Goal: Task Accomplishment & Management: Complete application form

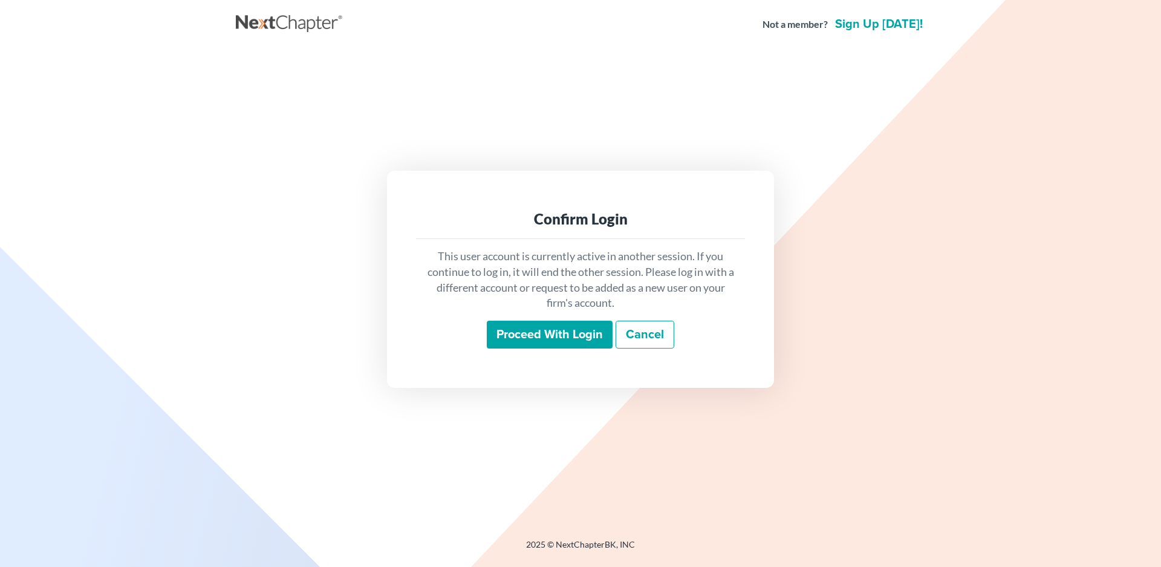
click at [526, 327] on input "Proceed with login" at bounding box center [550, 335] width 126 height 28
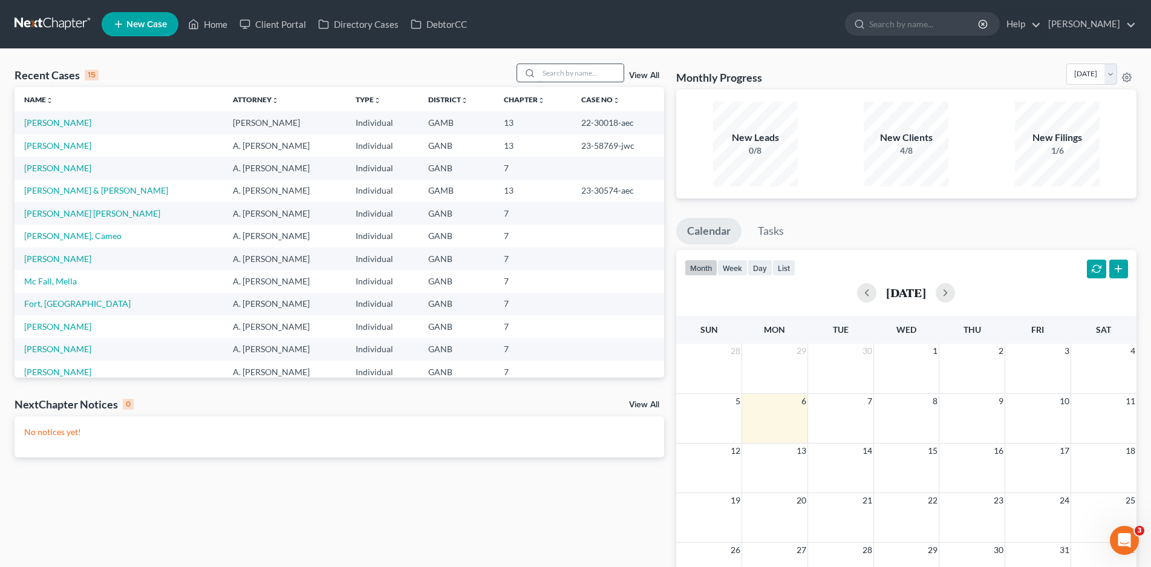
click at [550, 77] on input "search" at bounding box center [581, 73] width 85 height 18
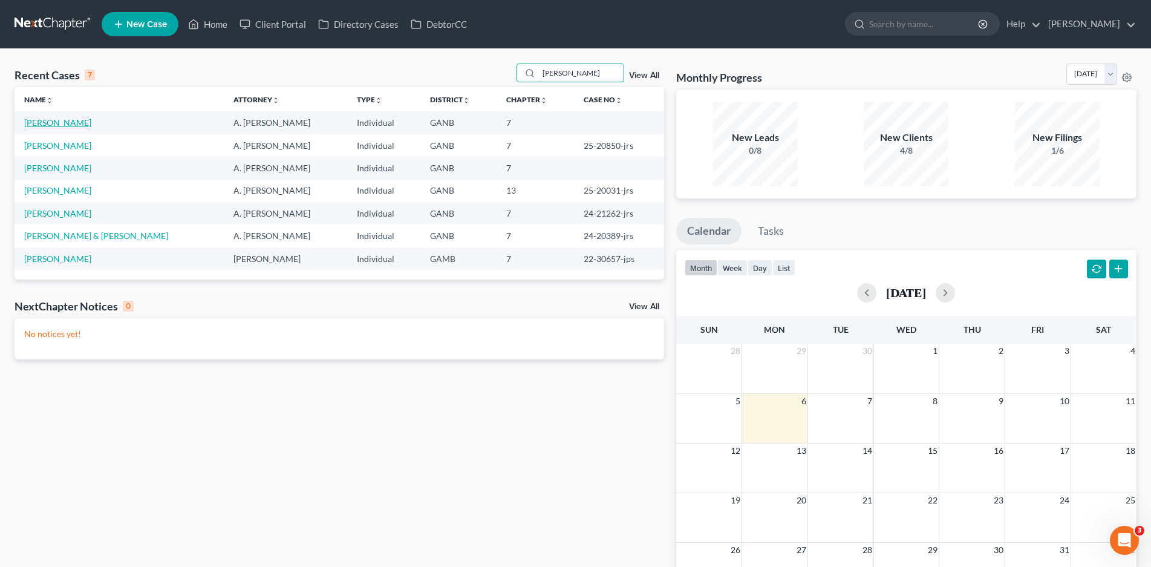
type input "thomas"
click at [65, 124] on link "Thomas, Trisha" at bounding box center [57, 122] width 67 height 10
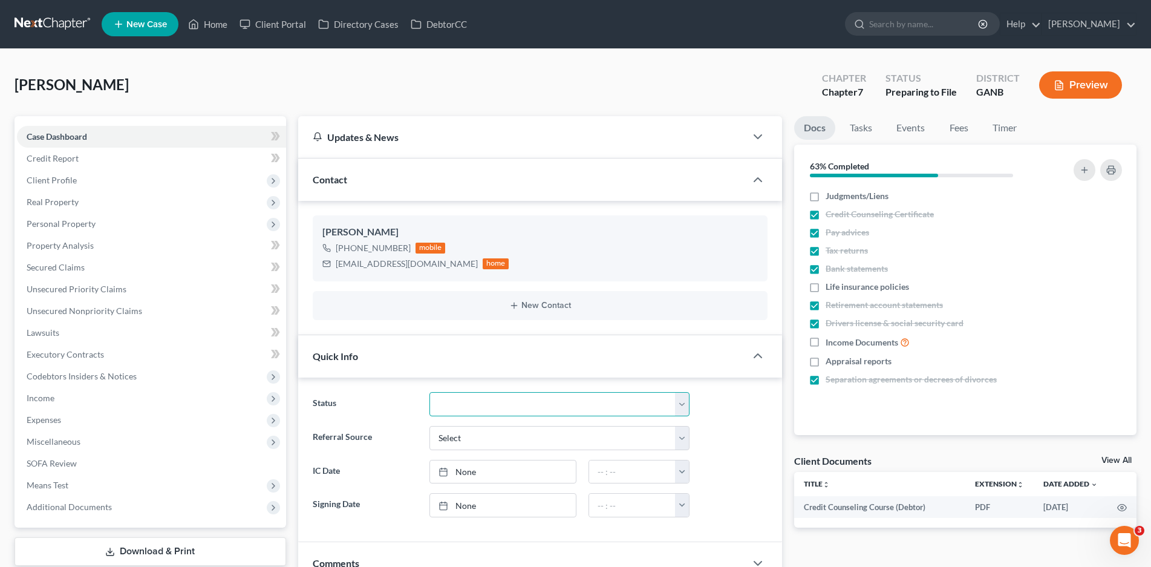
click at [512, 409] on select "Discharged Discharged & Reported Discharge Litigation Dismissal Notice Dismisse…" at bounding box center [559, 404] width 261 height 24
select select "18"
click at [429, 392] on select "Discharged Discharged & Reported Discharge Litigation Dismissal Notice Dismisse…" at bounding box center [559, 404] width 261 height 24
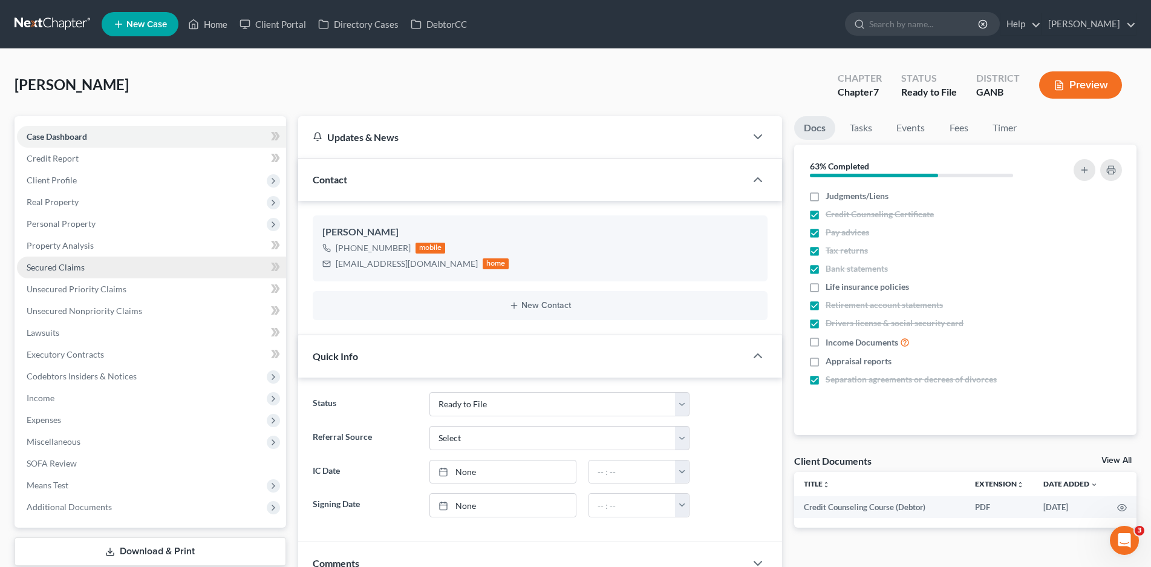
click at [57, 272] on span "Secured Claims" at bounding box center [56, 267] width 58 height 10
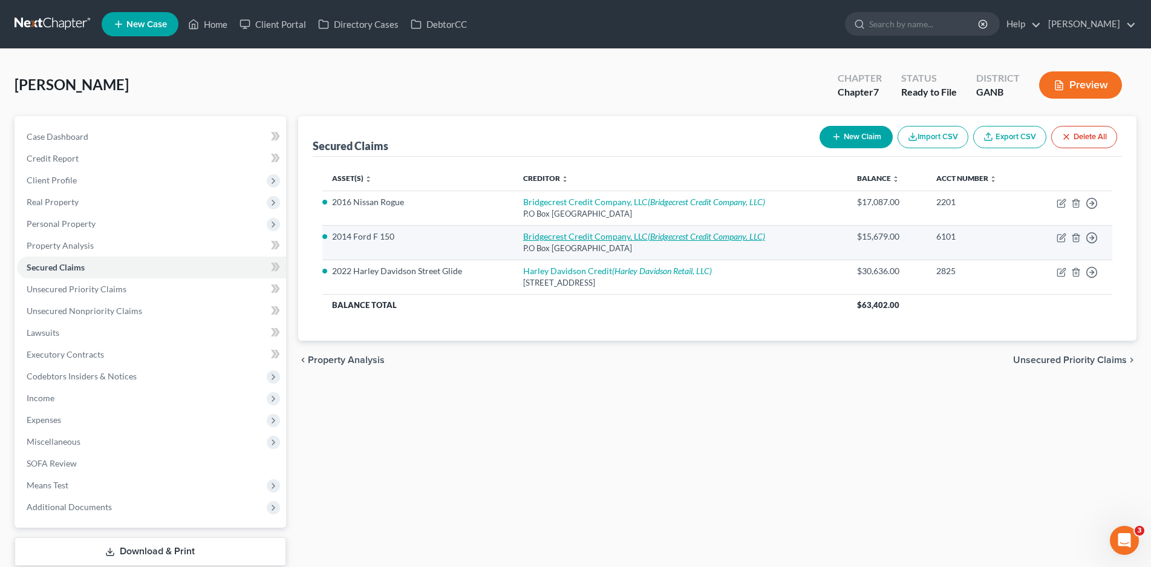
click at [590, 232] on link "Bridgecrest Credit Company, LLC (Bridgecrest Credit Company, LLC)" at bounding box center [644, 236] width 242 height 10
select select "3"
select select "0"
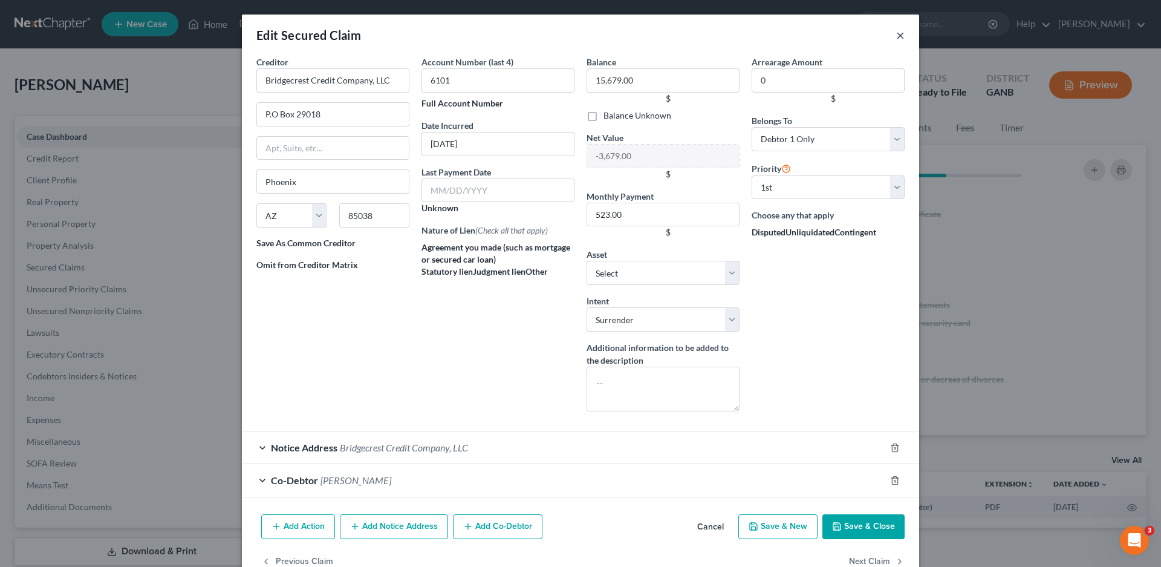
click at [896, 39] on button "×" at bounding box center [900, 35] width 8 height 15
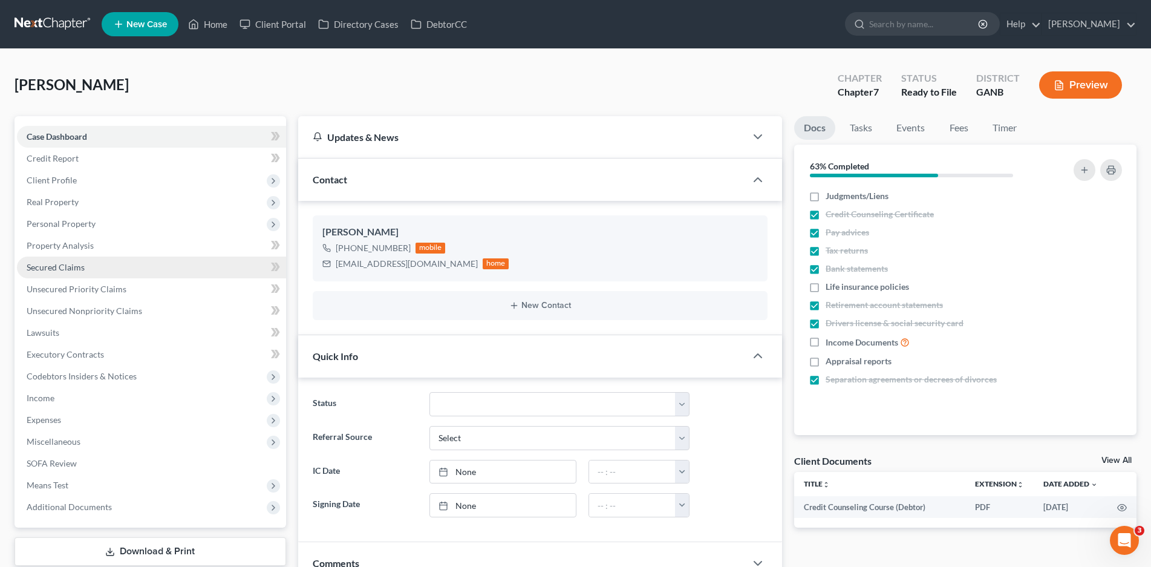
click at [71, 269] on span "Secured Claims" at bounding box center [56, 267] width 58 height 10
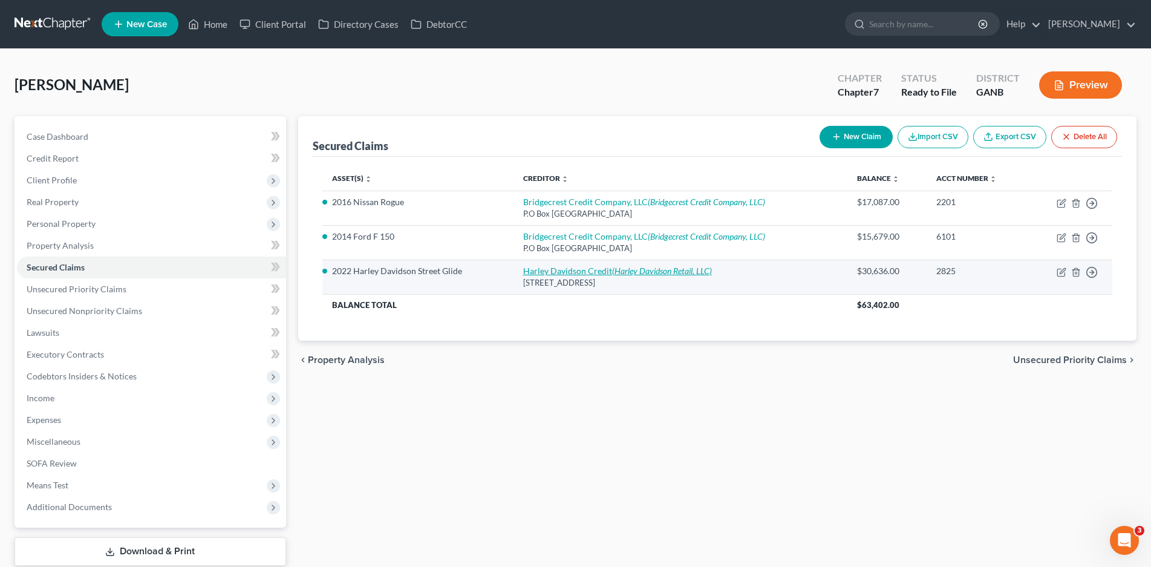
click at [582, 272] on link "Harley Davidson Credit (Harley Davidson Retail, LLC)" at bounding box center [617, 271] width 189 height 10
select select "31"
select select "7"
select select "0"
select select "3"
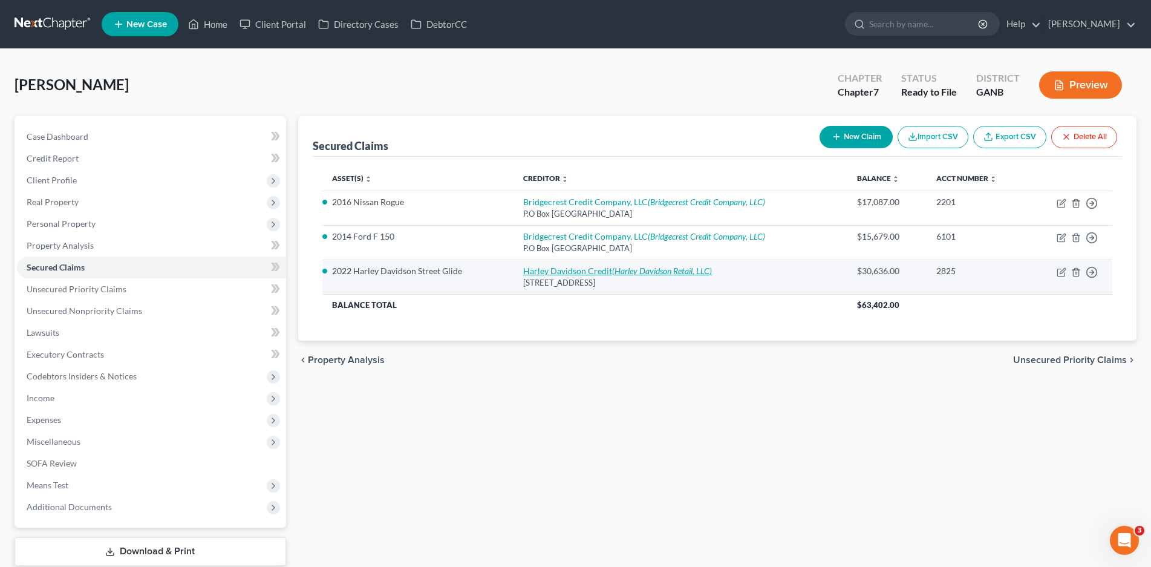
select select "0"
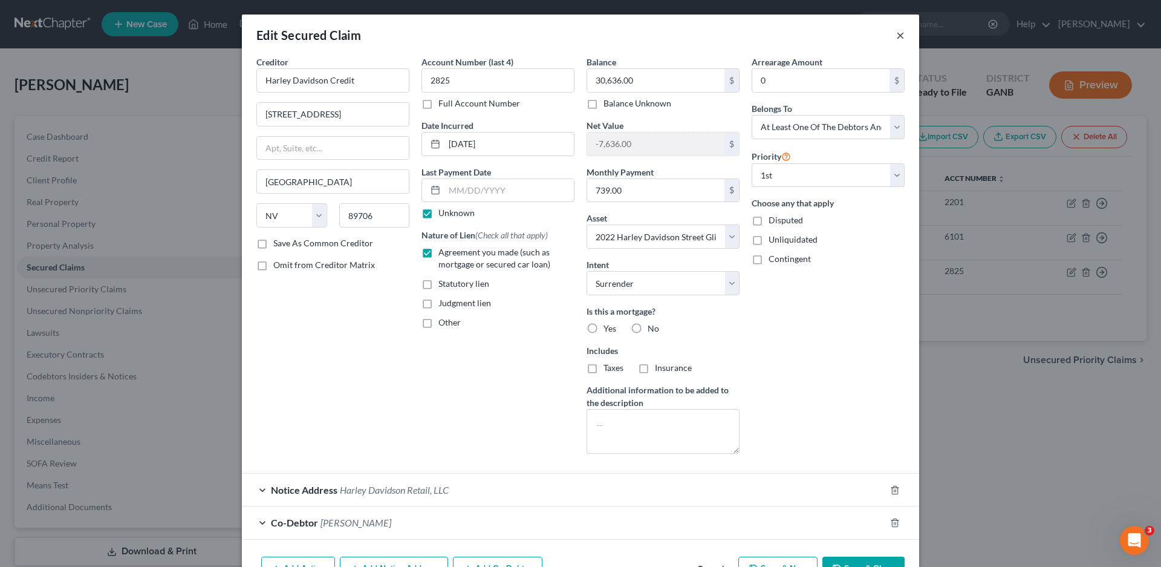
click at [896, 34] on button "×" at bounding box center [900, 35] width 8 height 15
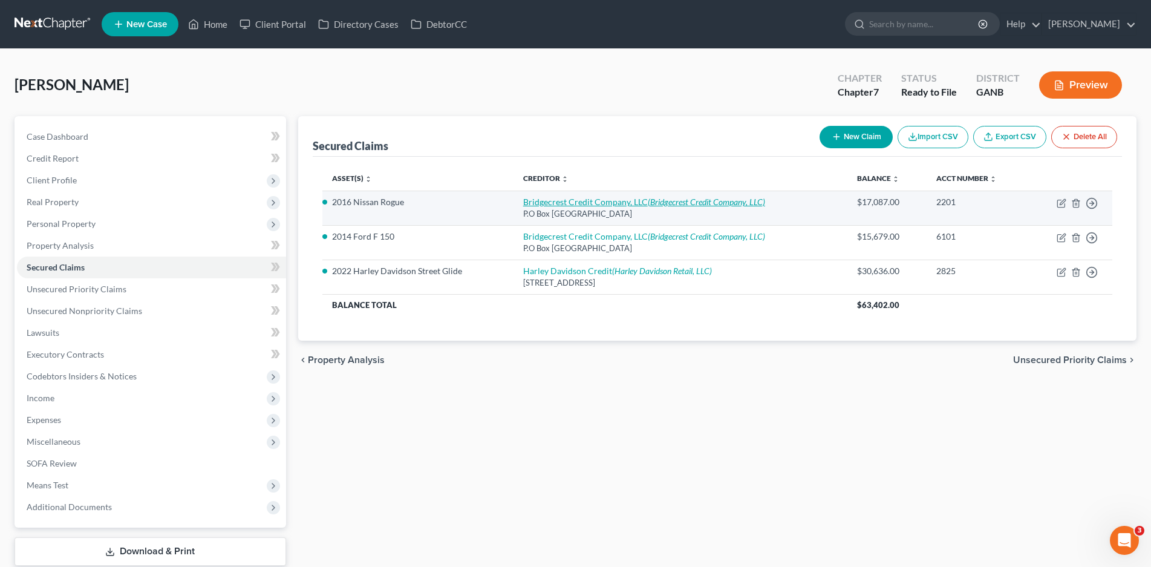
click at [658, 203] on icon "(Bridgecrest Credit Company, LLC)" at bounding box center [706, 202] width 117 height 10
select select "3"
select select "0"
select select "4"
select select "2"
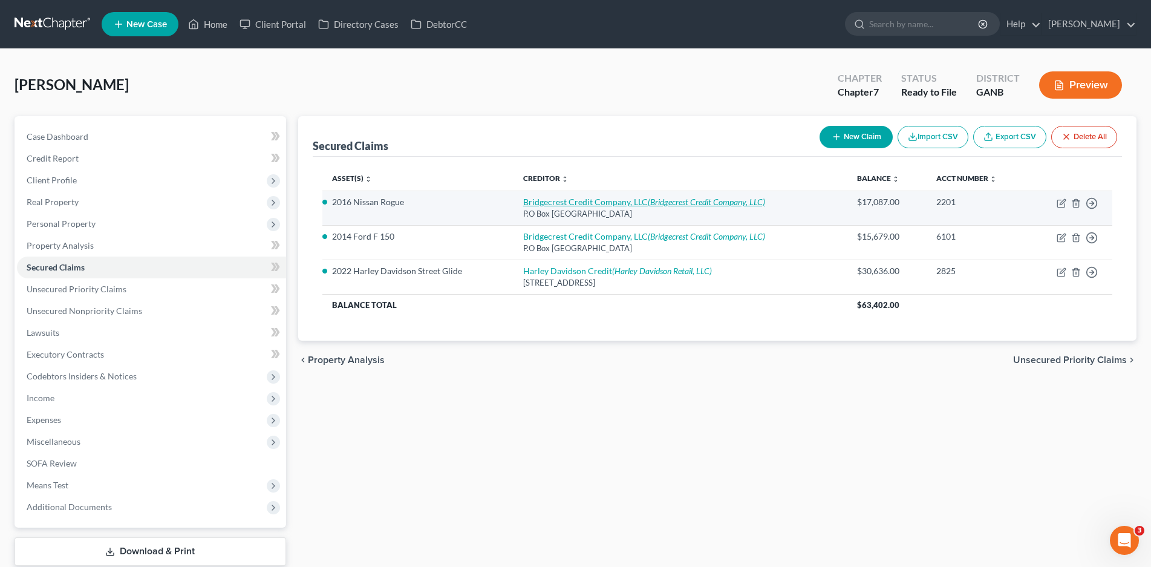
select select "0"
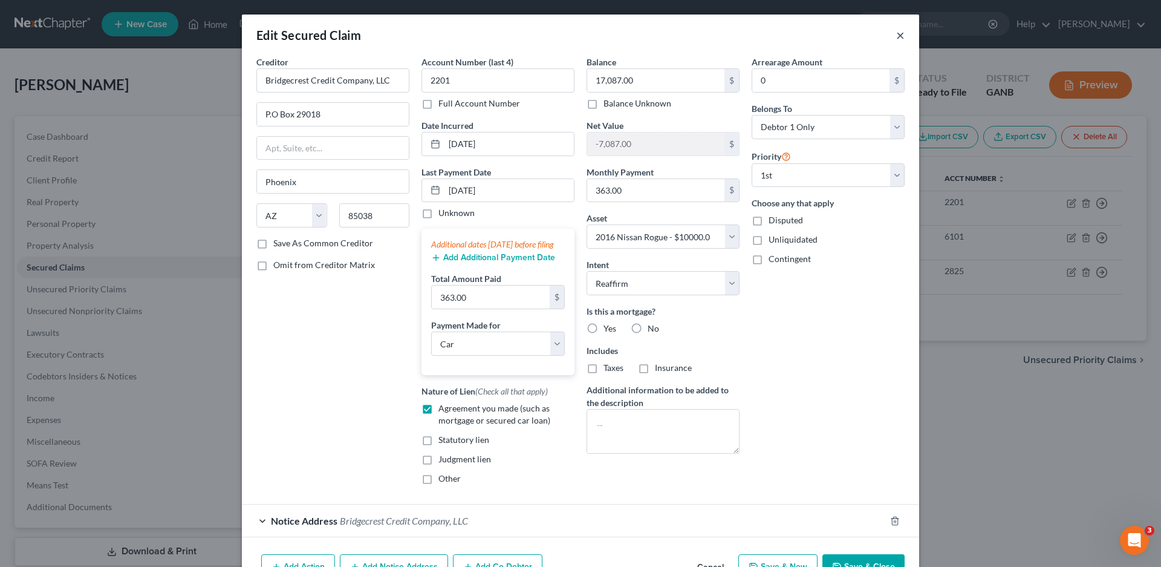
click at [896, 34] on button "×" at bounding box center [900, 35] width 8 height 15
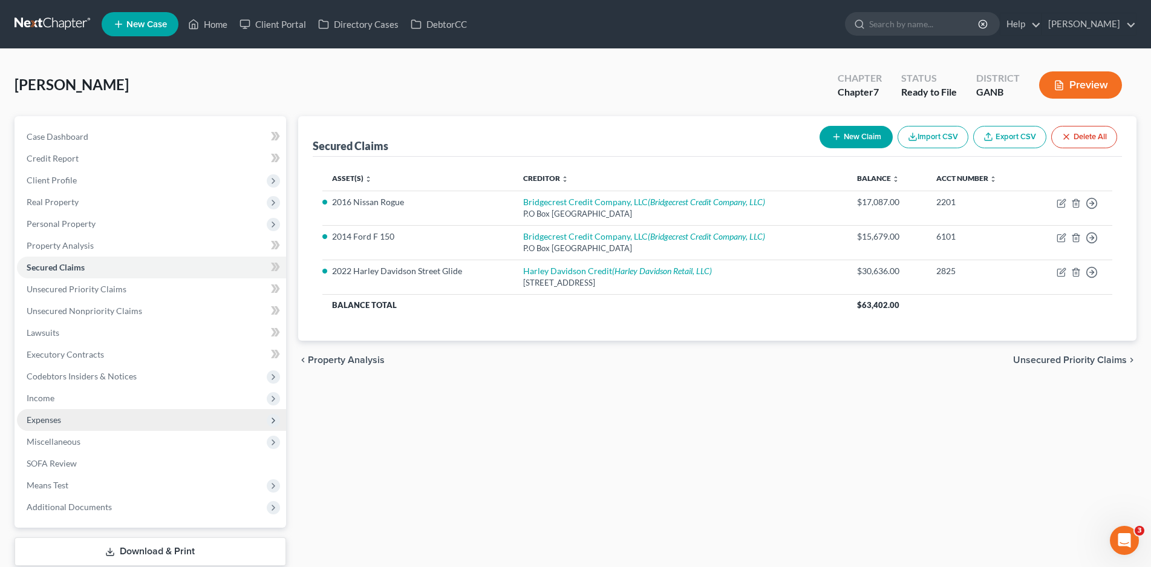
click at [50, 415] on span "Expenses" at bounding box center [44, 419] width 34 height 10
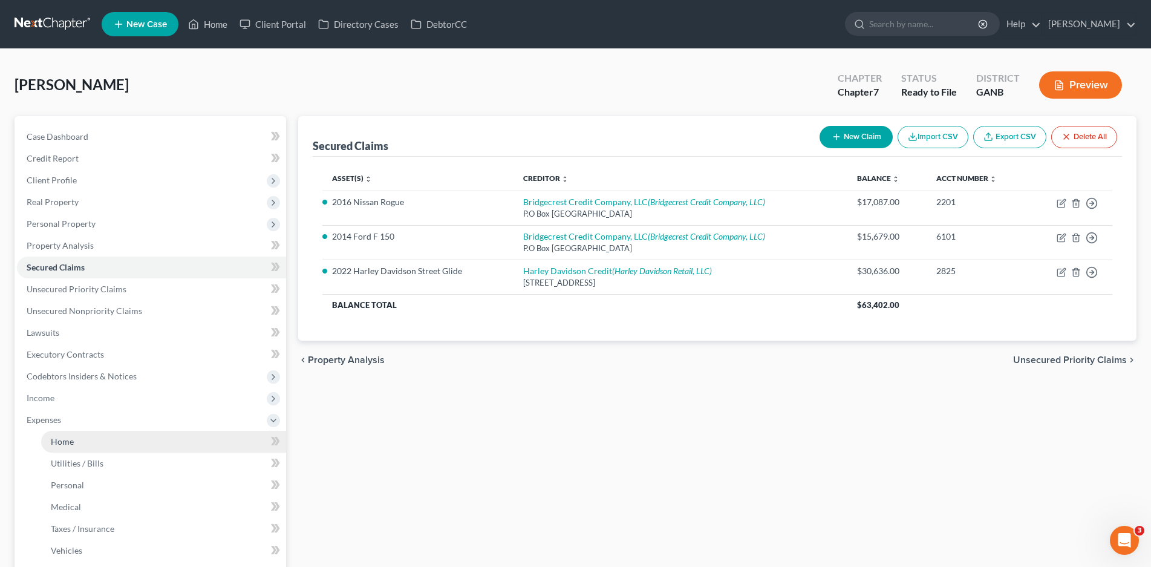
click at [76, 433] on link "Home" at bounding box center [163, 442] width 245 height 22
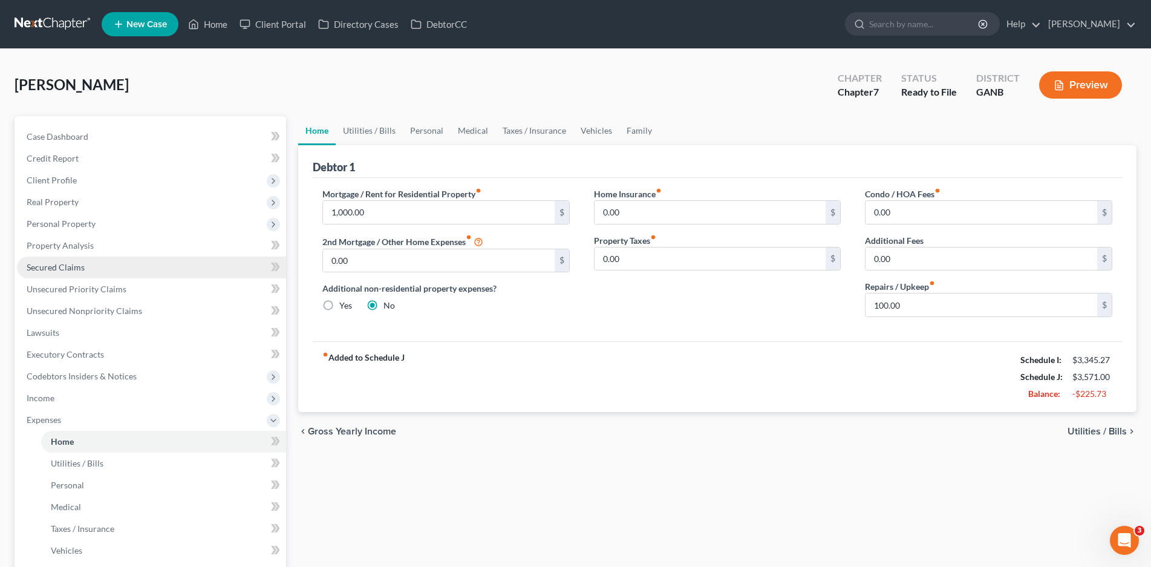
click at [70, 266] on span "Secured Claims" at bounding box center [56, 267] width 58 height 10
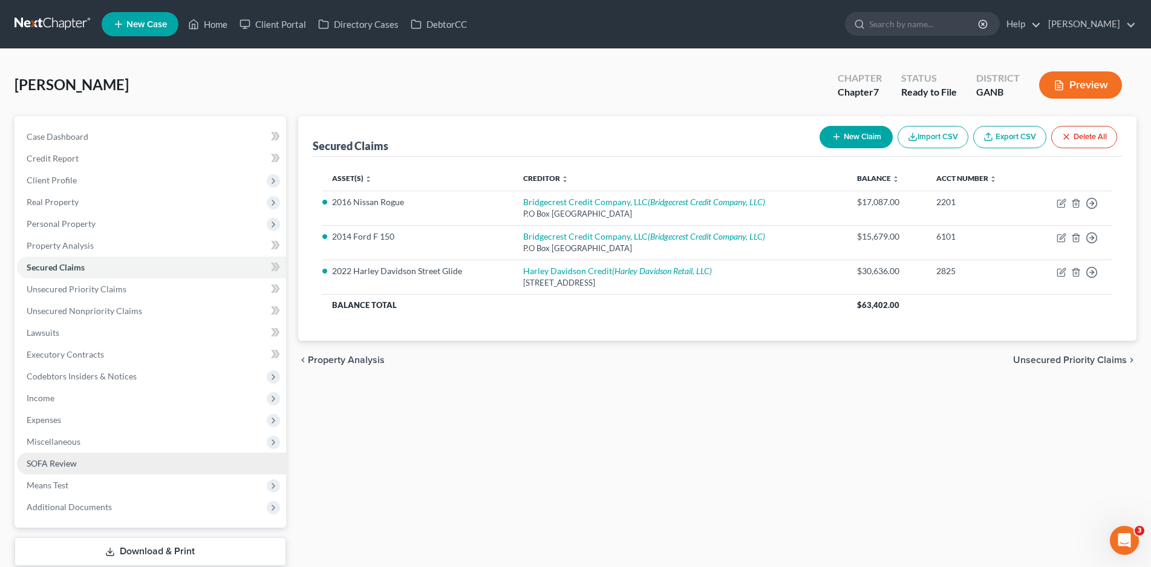
click at [69, 463] on span "SOFA Review" at bounding box center [52, 463] width 50 height 10
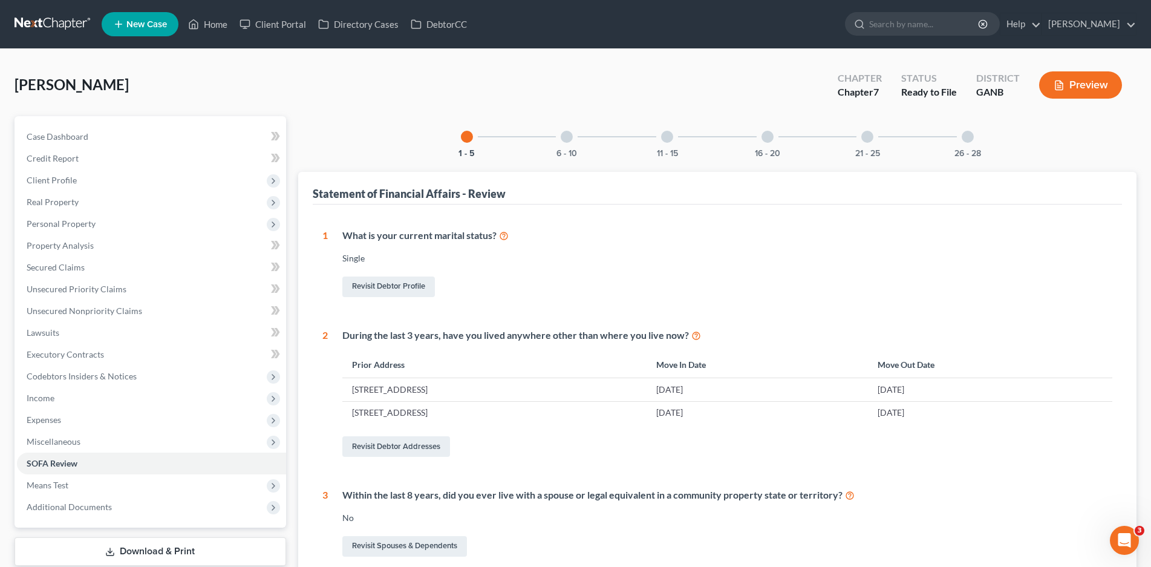
click at [570, 140] on div at bounding box center [567, 137] width 12 height 12
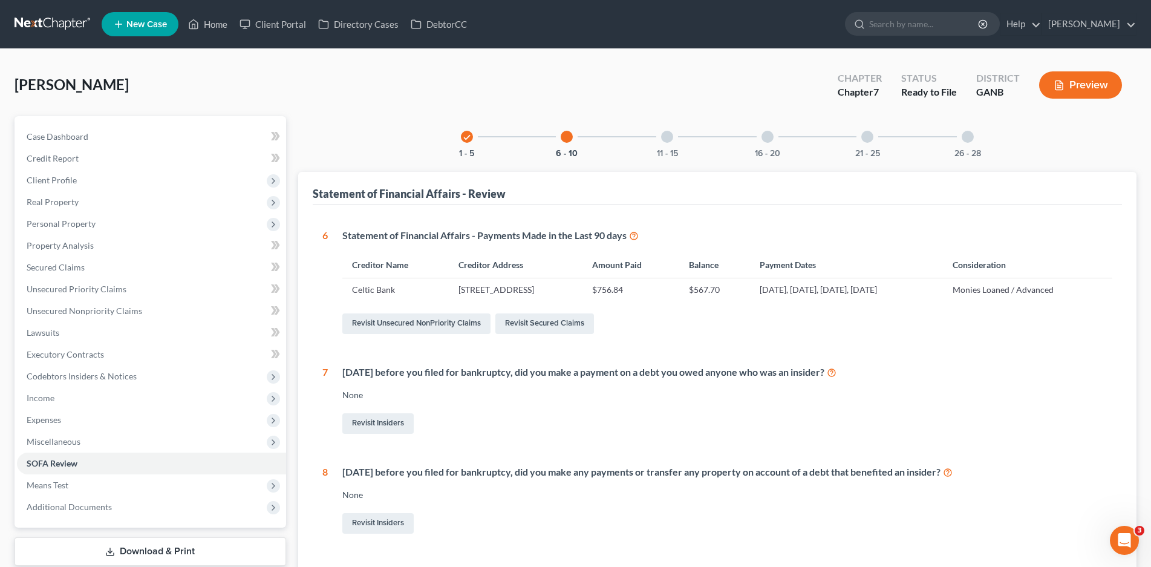
click at [668, 139] on div at bounding box center [667, 137] width 12 height 12
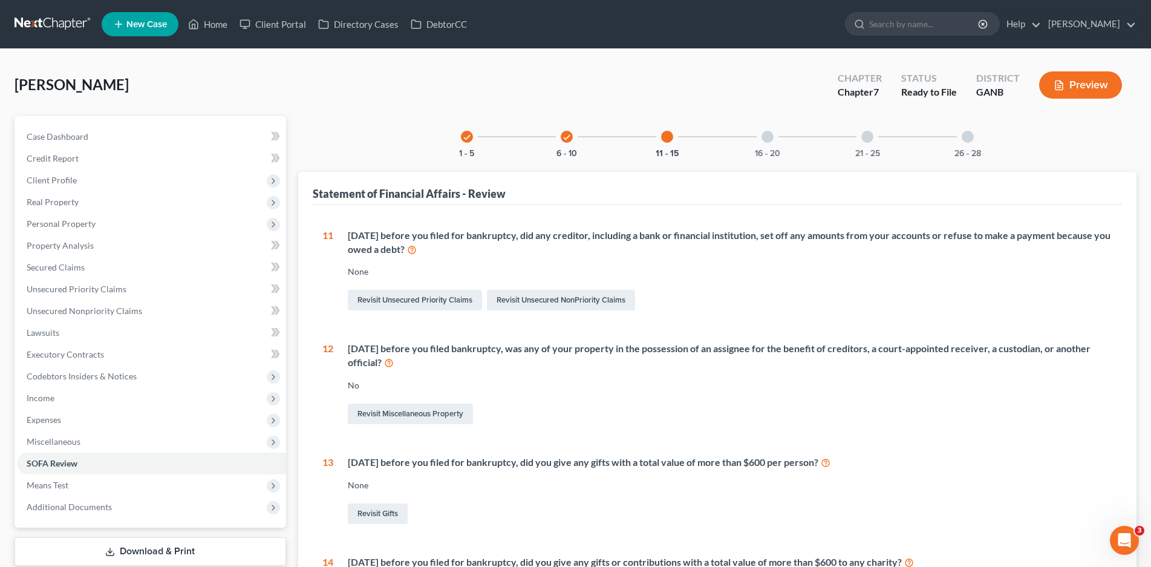
click at [766, 137] on div at bounding box center [768, 137] width 12 height 12
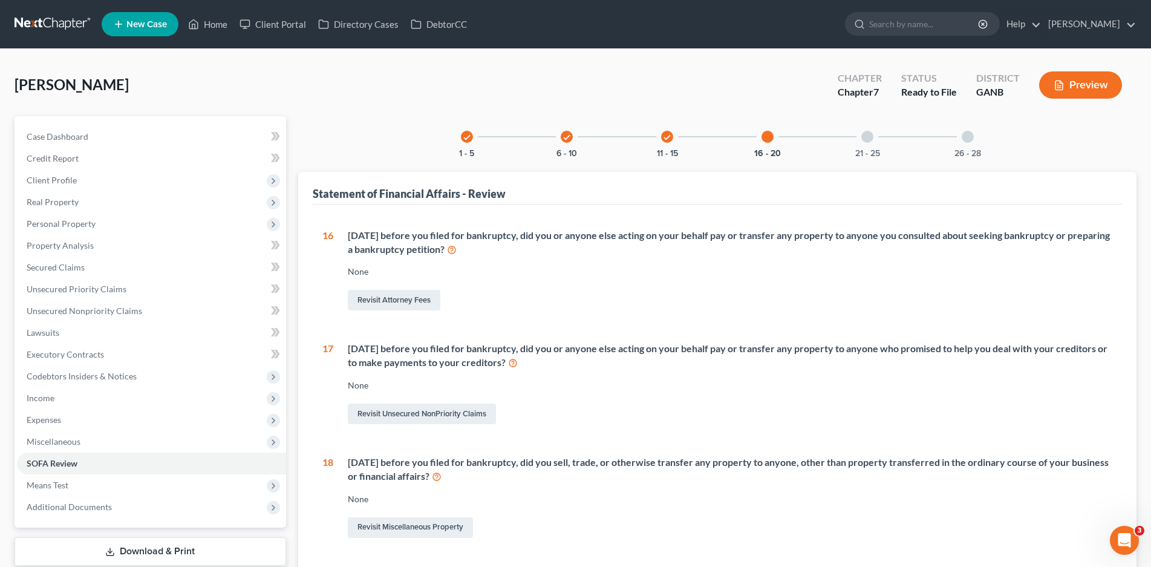
click at [864, 139] on div at bounding box center [867, 137] width 12 height 12
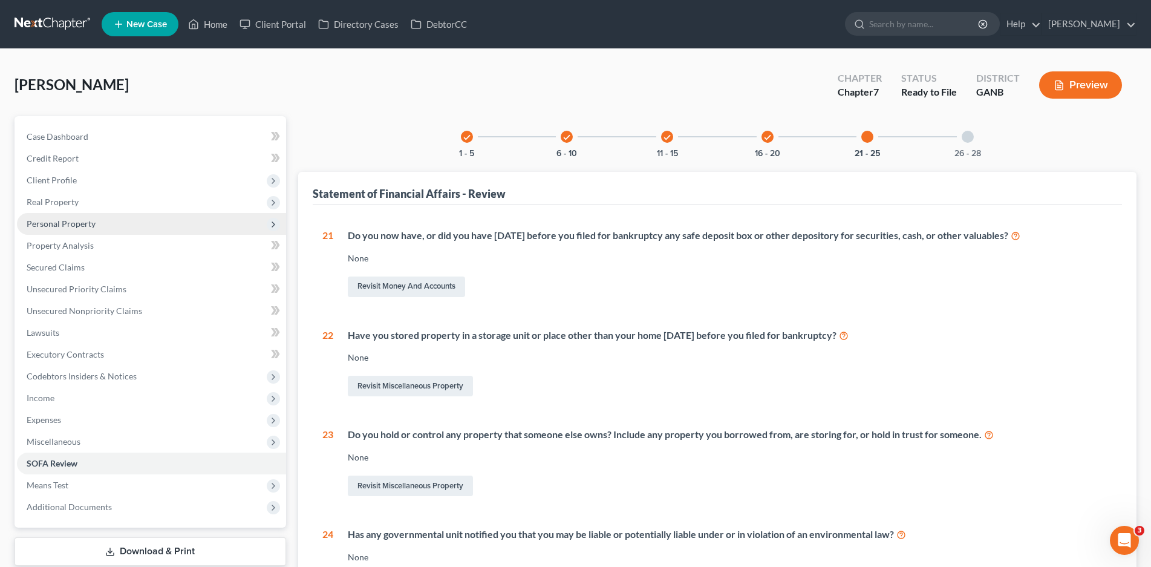
click at [64, 229] on span "Personal Property" at bounding box center [151, 224] width 269 height 22
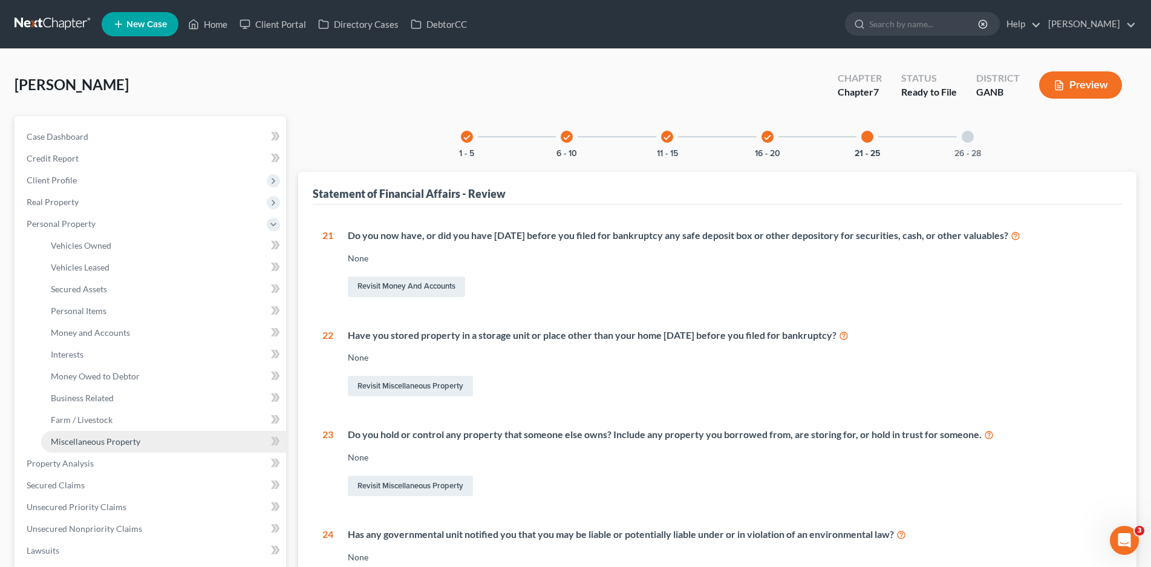
click at [123, 449] on link "Miscellaneous Property" at bounding box center [163, 442] width 245 height 22
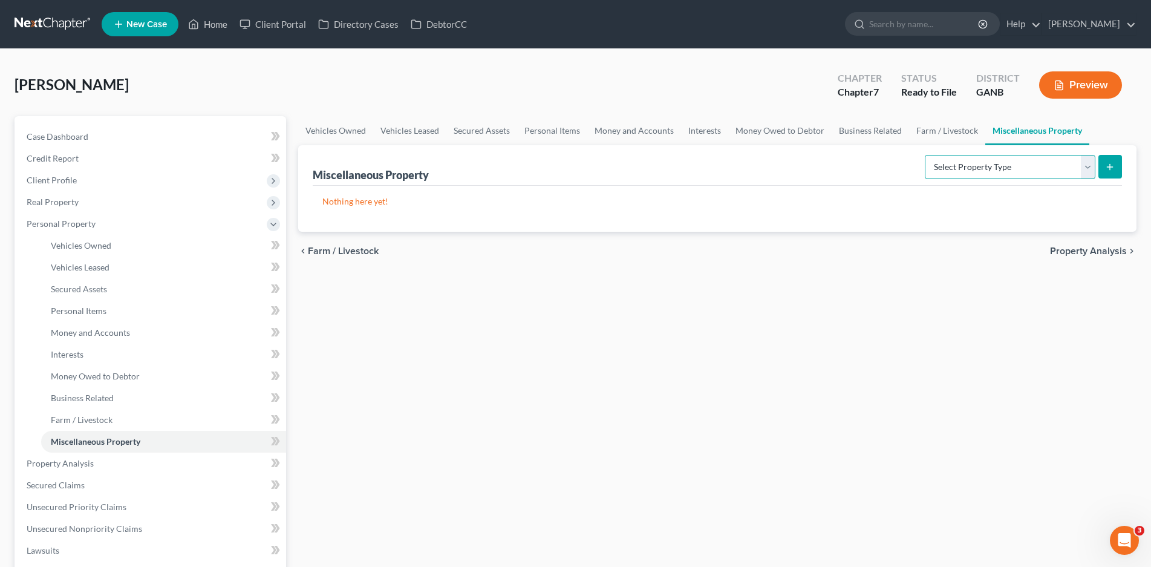
click at [1091, 169] on select "Select Property Type Assigned for Creditor Benefit Within 1 Year Holding for An…" at bounding box center [1010, 167] width 171 height 24
click at [571, 89] on div "Thomas, Trisha Upgraded Chapter Chapter 7 Status Ready to File District GANB Pr…" at bounding box center [576, 90] width 1122 height 53
click at [50, 195] on span "Real Property" at bounding box center [151, 202] width 269 height 22
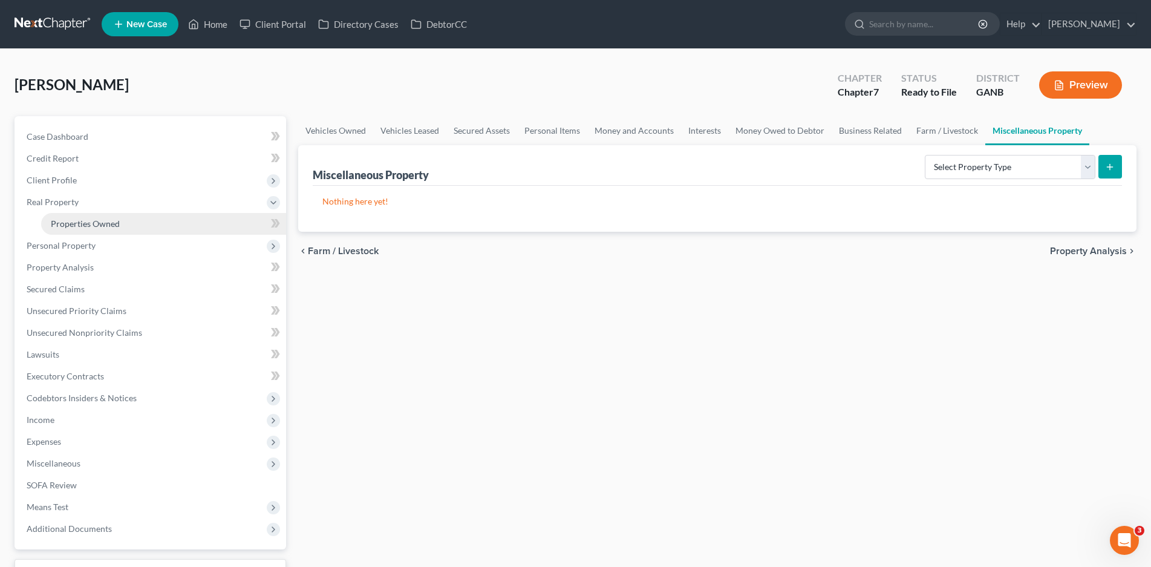
click at [100, 228] on span "Properties Owned" at bounding box center [85, 223] width 69 height 10
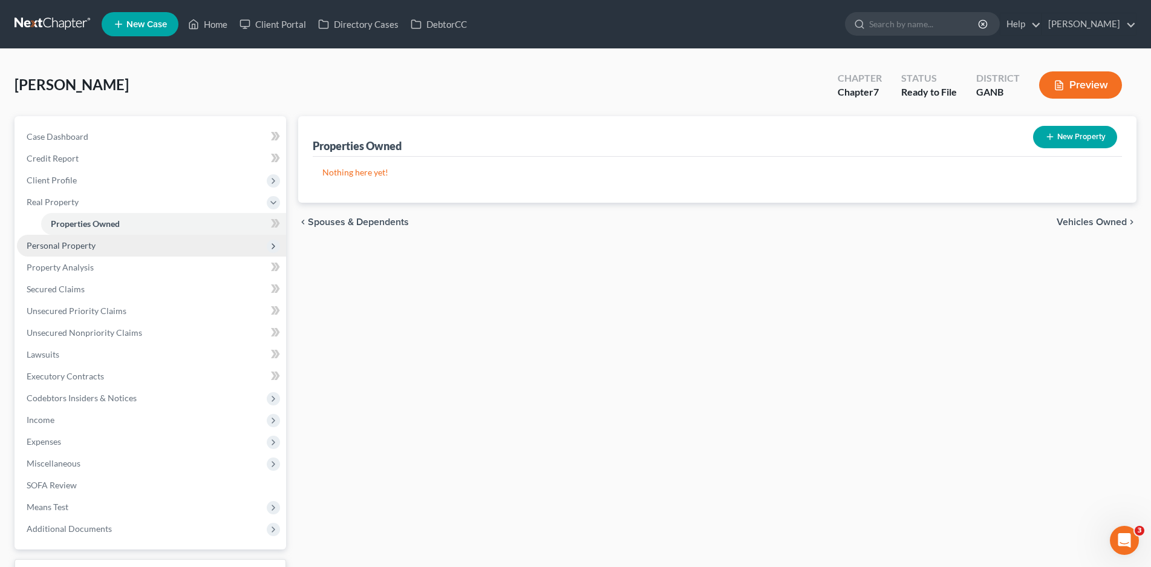
click at [62, 249] on span "Personal Property" at bounding box center [61, 245] width 69 height 10
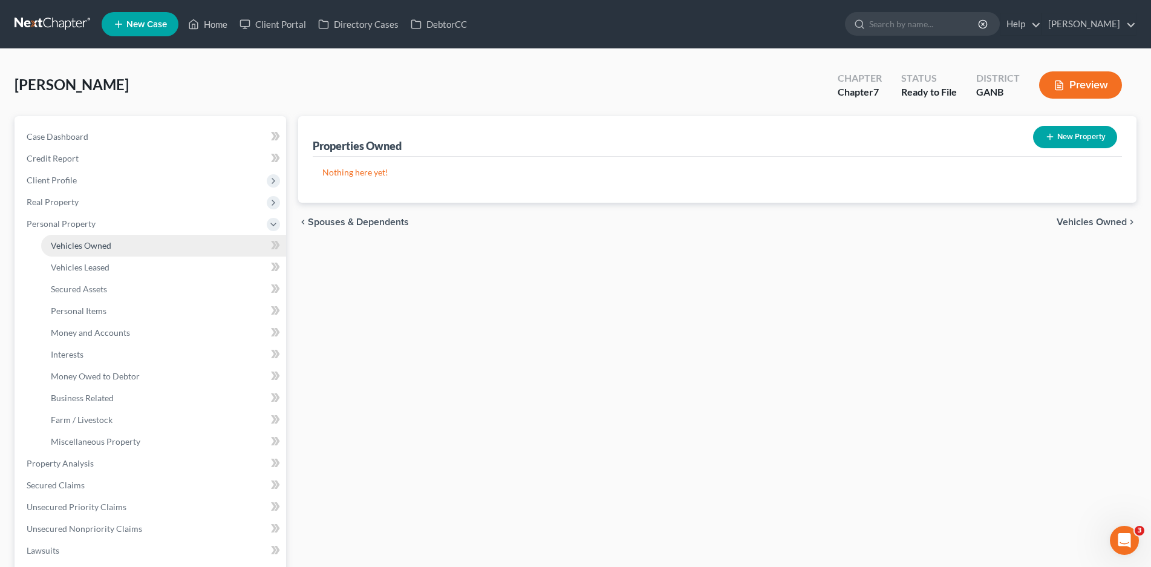
click at [86, 241] on span "Vehicles Owned" at bounding box center [81, 245] width 60 height 10
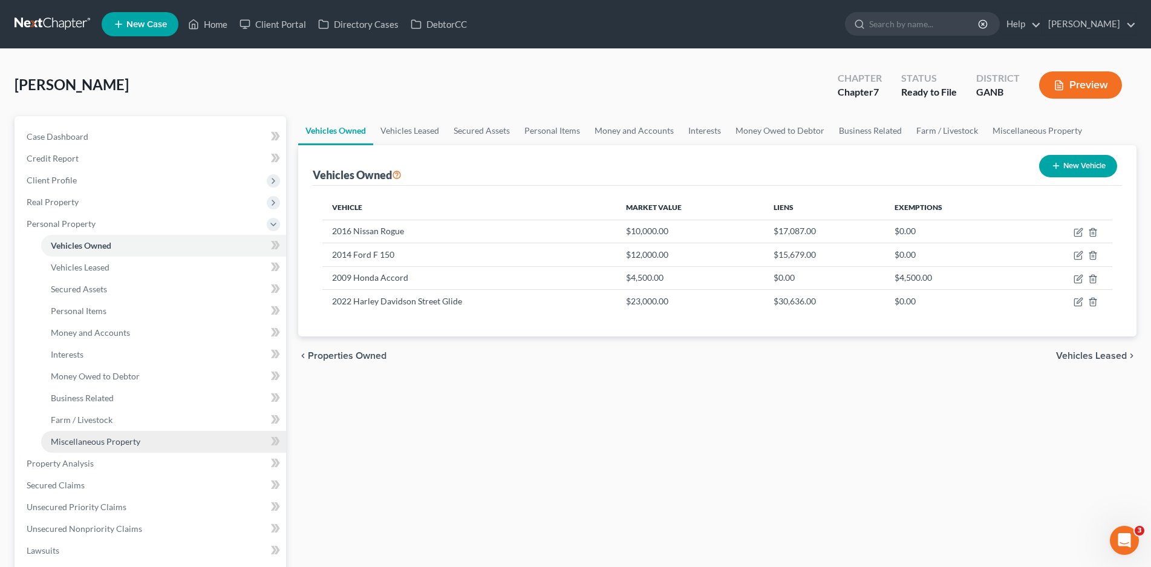
click at [105, 443] on span "Miscellaneous Property" at bounding box center [96, 441] width 90 height 10
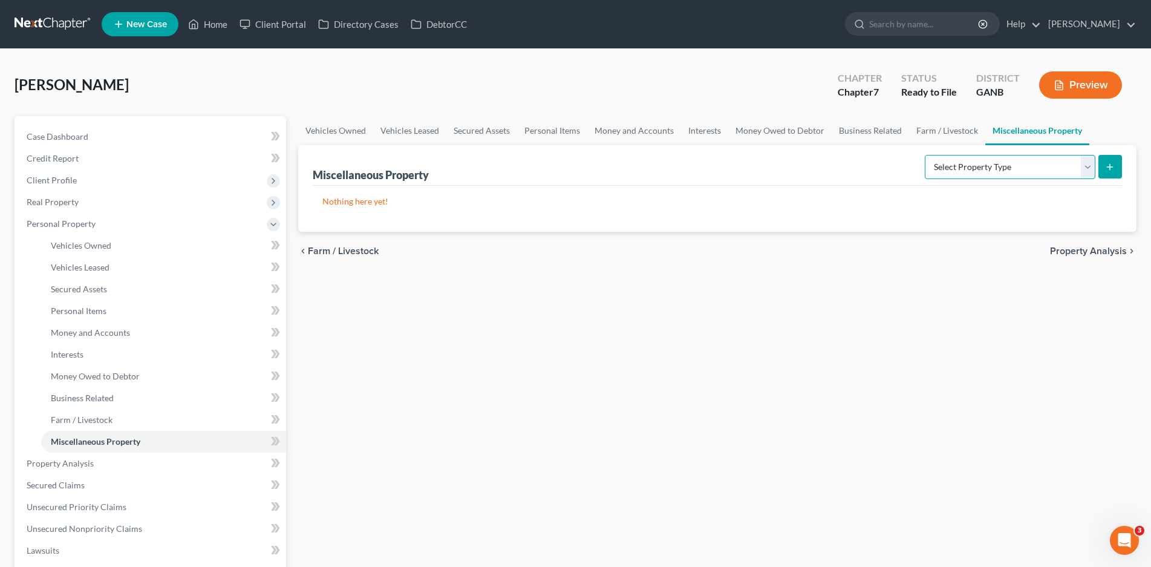
click at [1088, 171] on select "Select Property Type Assigned for Creditor Benefit Within 1 Year Holding for An…" at bounding box center [1010, 167] width 171 height 24
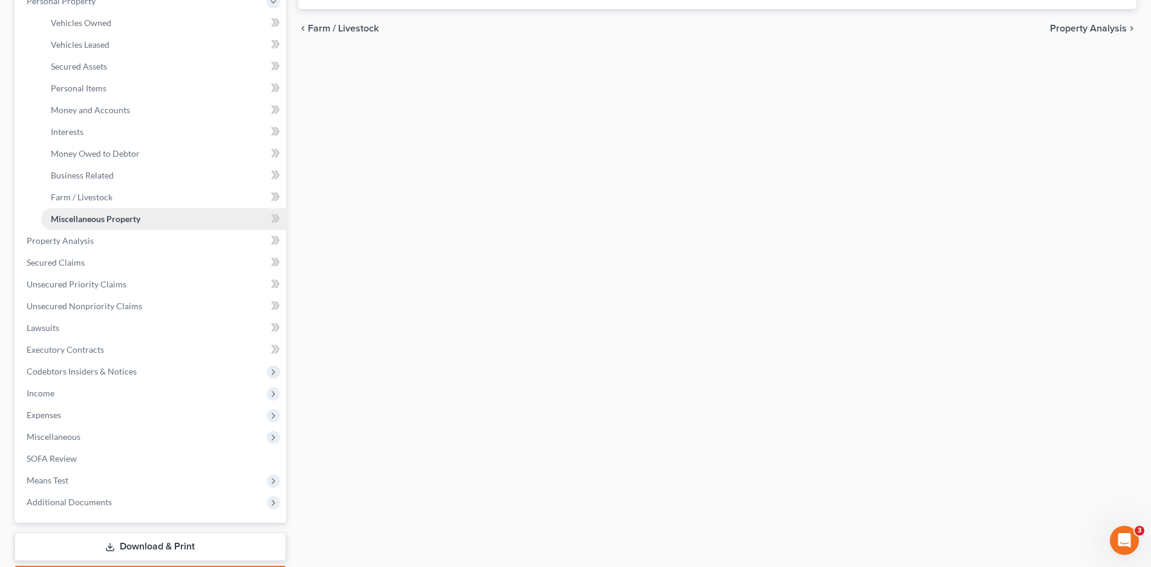
scroll to position [242, 0]
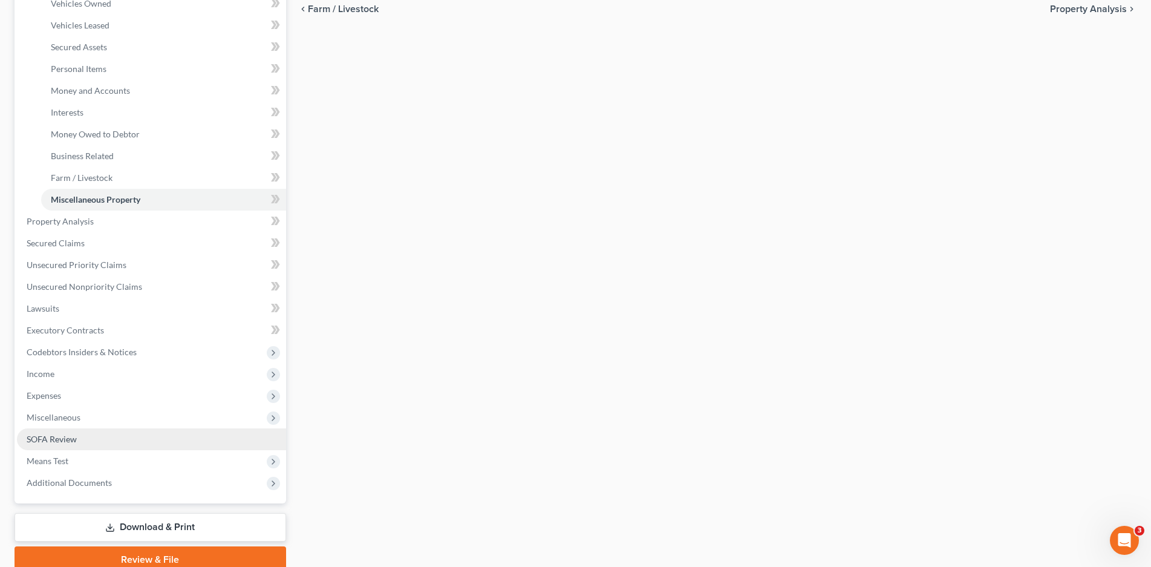
click at [62, 437] on span "SOFA Review" at bounding box center [52, 439] width 50 height 10
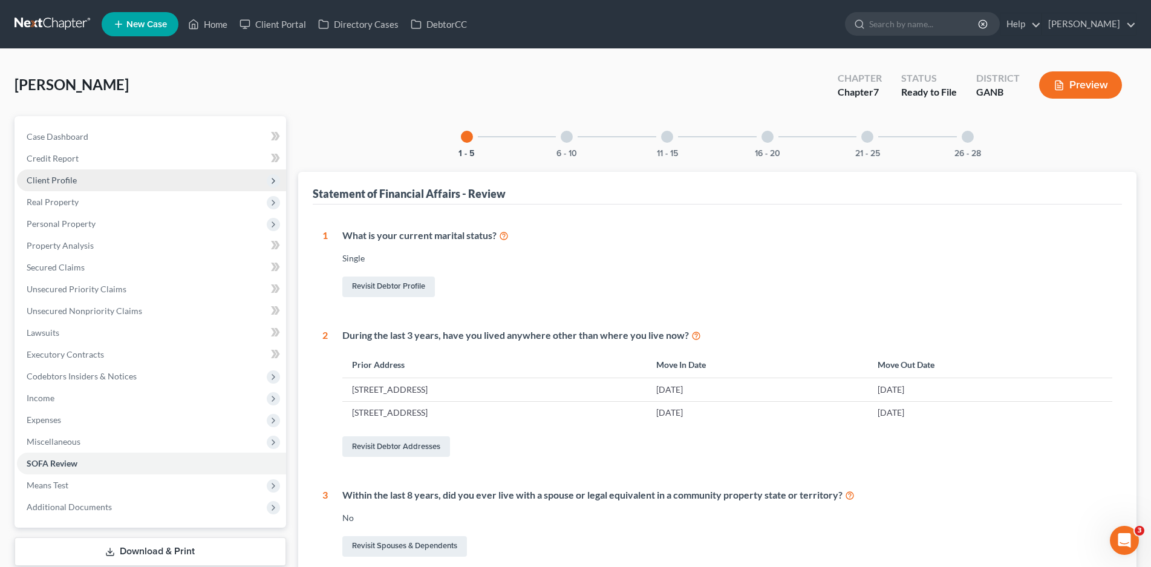
click at [65, 180] on span "Client Profile" at bounding box center [52, 180] width 50 height 10
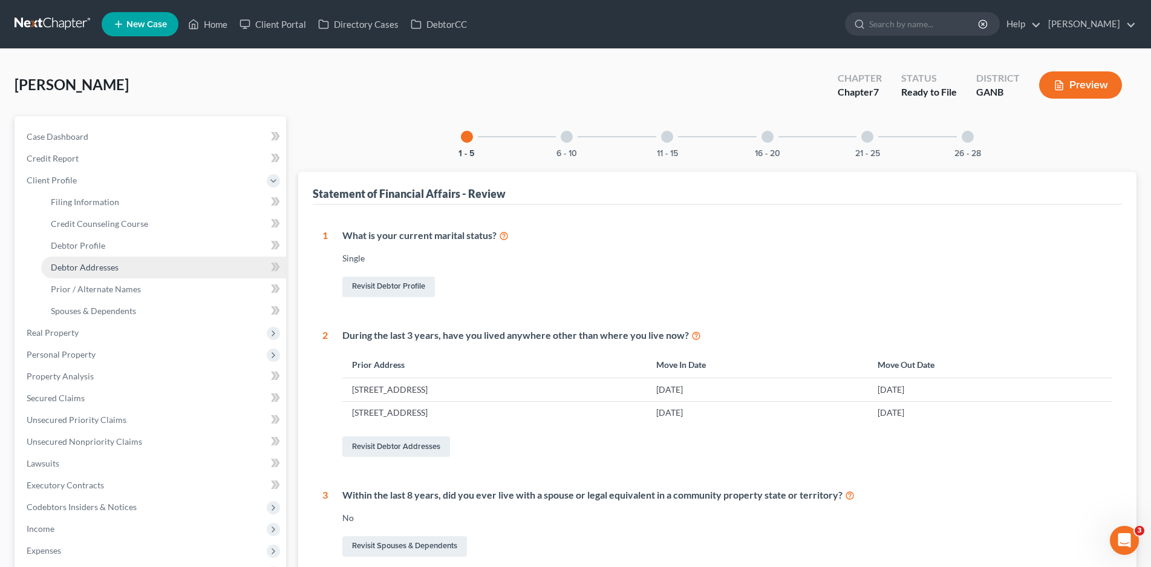
click at [96, 259] on link "Debtor Addresses" at bounding box center [163, 267] width 245 height 22
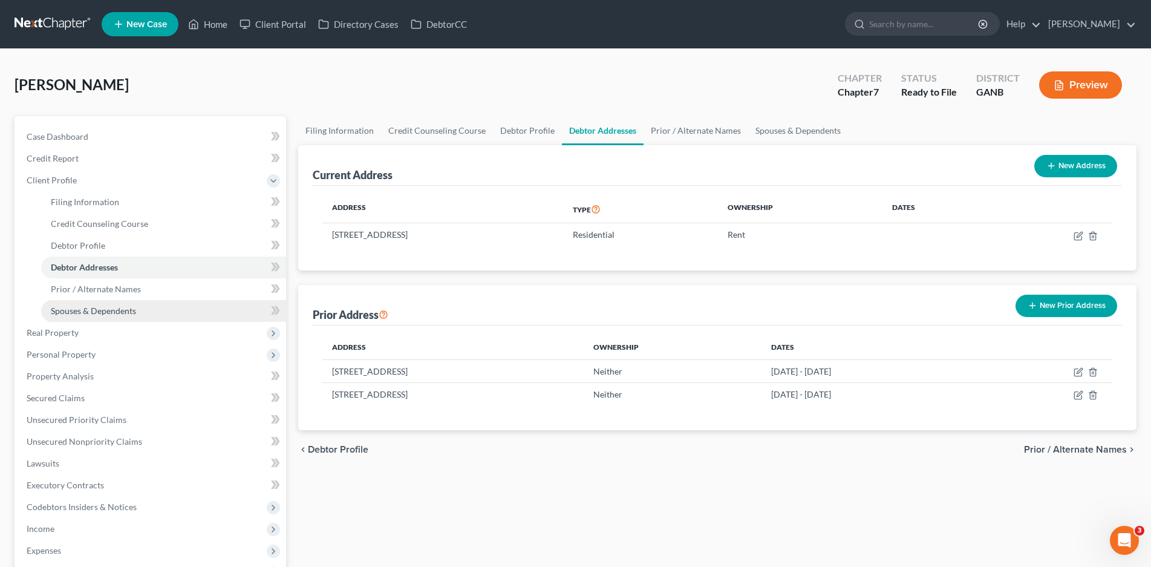
click at [93, 311] on span "Spouses & Dependents" at bounding box center [93, 310] width 85 height 10
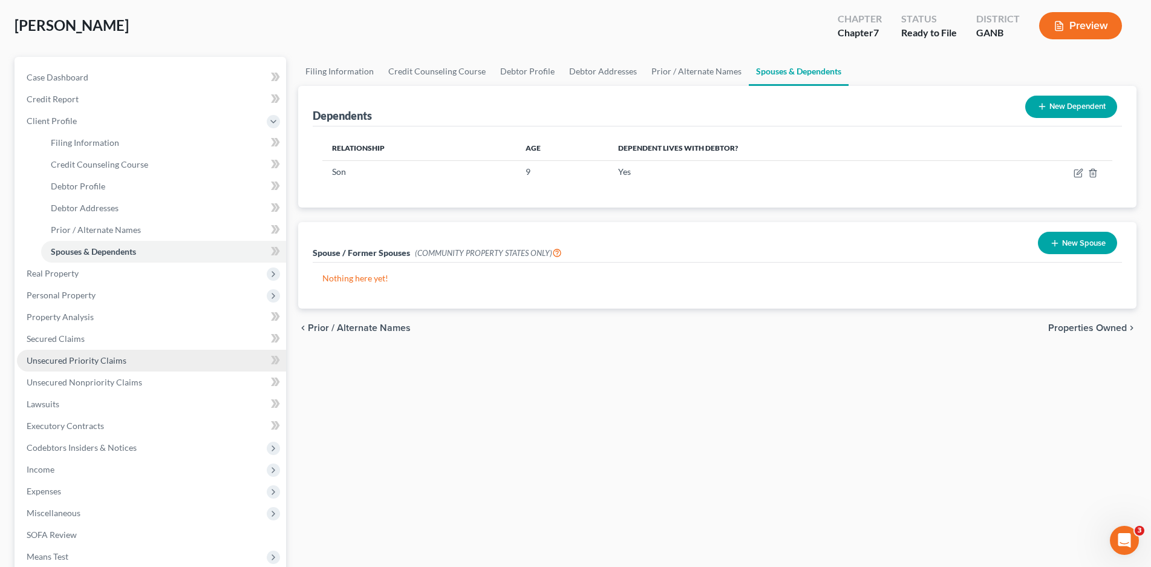
scroll to position [207, 0]
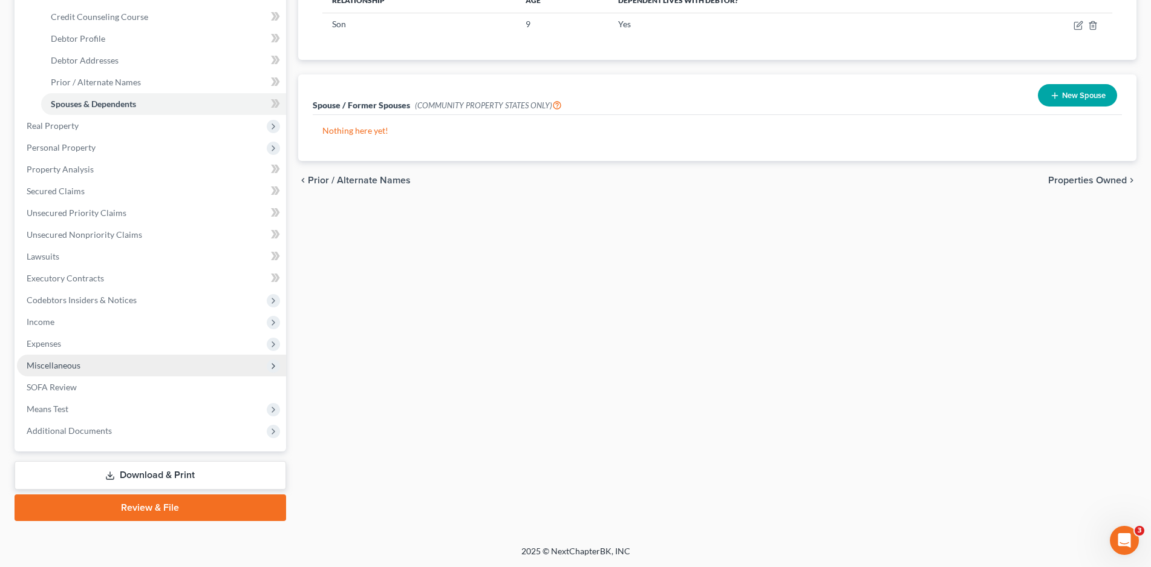
click at [61, 364] on span "Miscellaneous" at bounding box center [54, 365] width 54 height 10
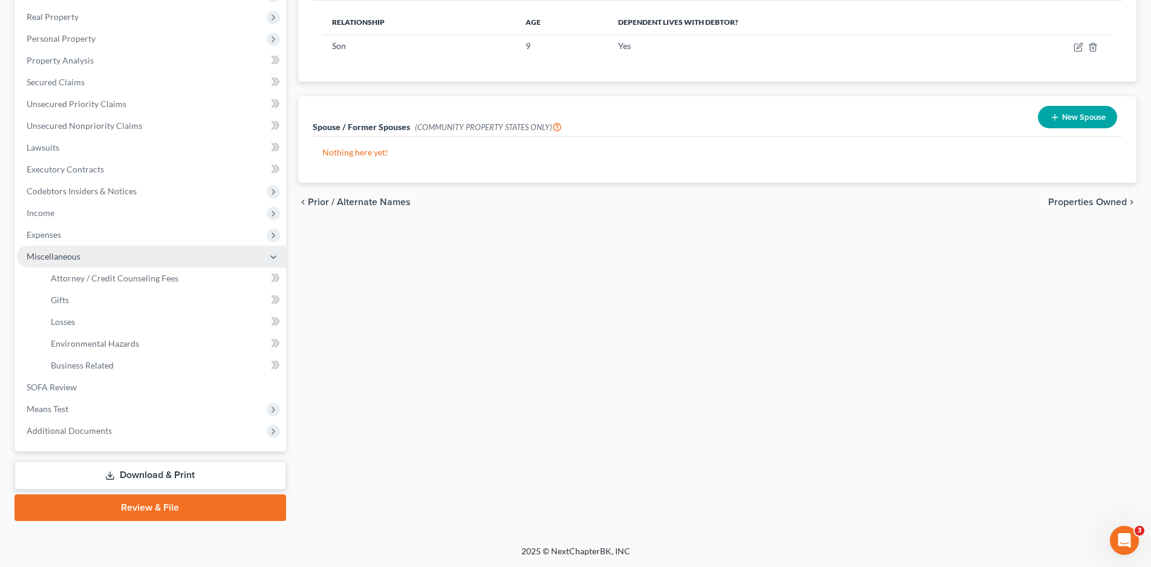
scroll to position [185, 0]
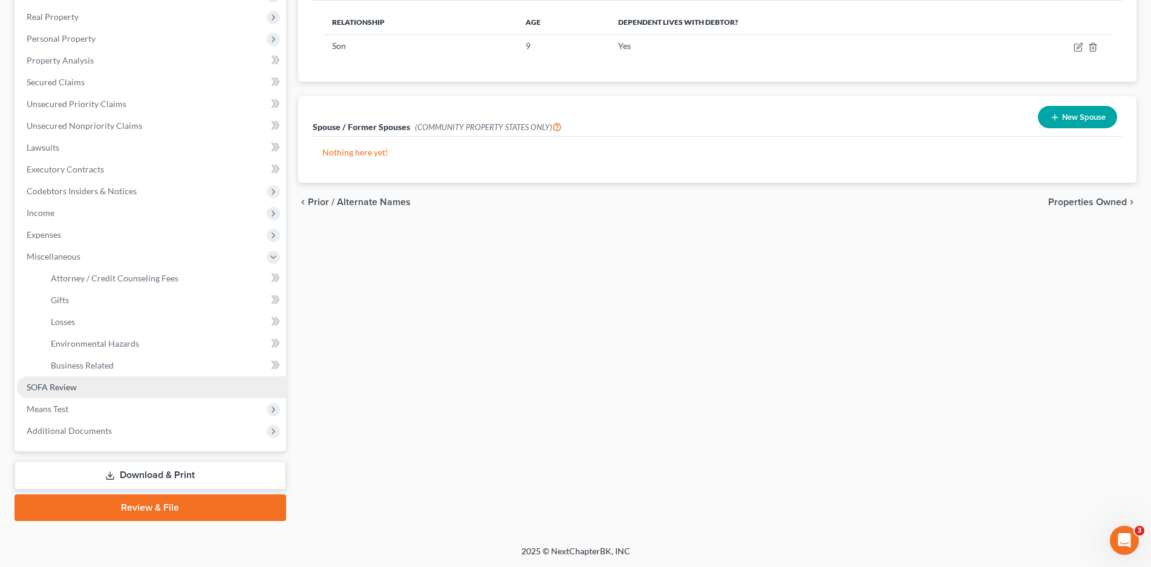
click at [59, 387] on span "SOFA Review" at bounding box center [52, 387] width 50 height 10
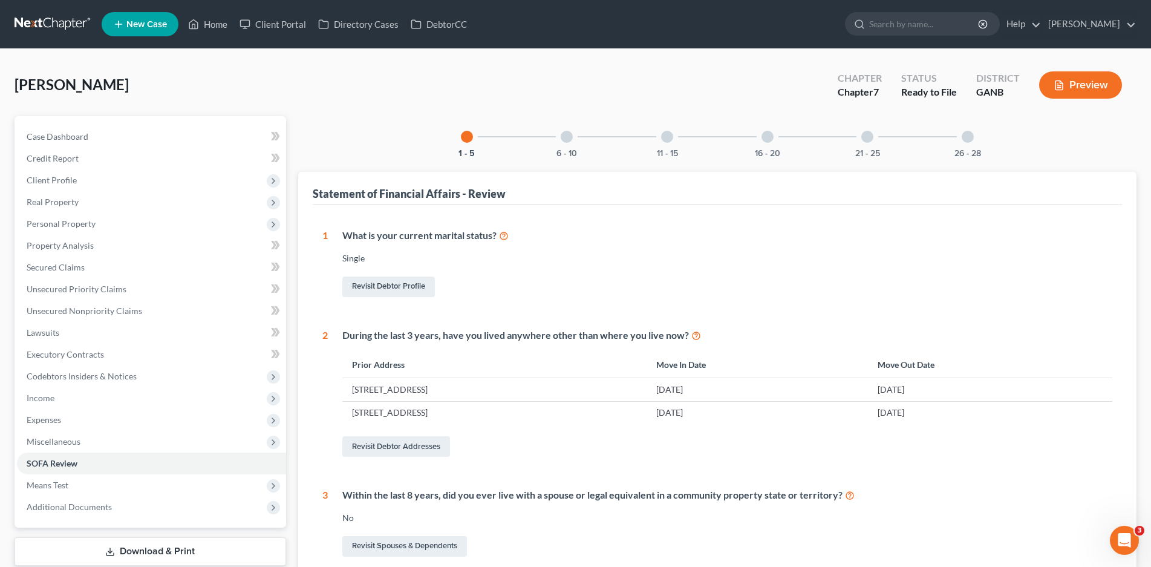
click at [664, 139] on div at bounding box center [667, 137] width 12 height 12
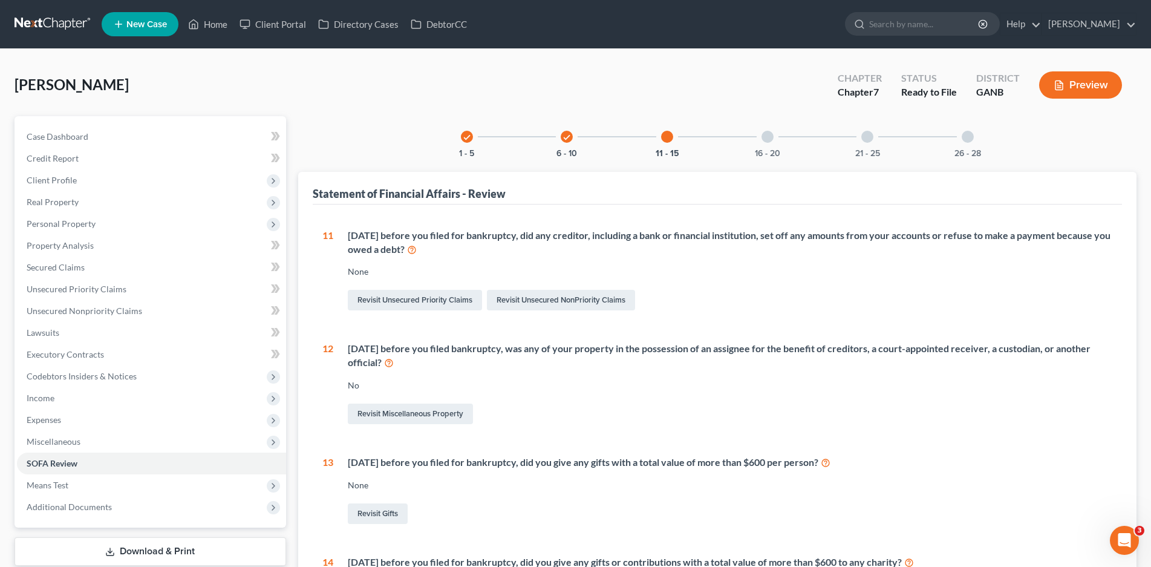
drag, startPoint x: 665, startPoint y: 136, endPoint x: 656, endPoint y: 139, distance: 9.6
click at [665, 136] on div at bounding box center [667, 137] width 12 height 12
click at [564, 139] on icon "check" at bounding box center [567, 137] width 8 height 8
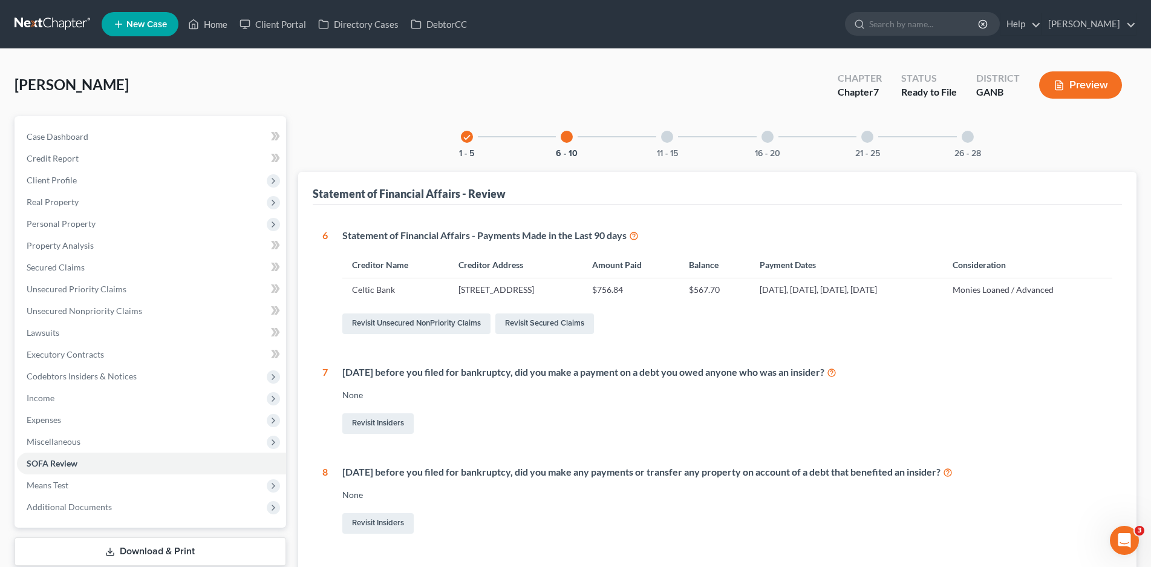
click at [670, 137] on div at bounding box center [667, 137] width 12 height 12
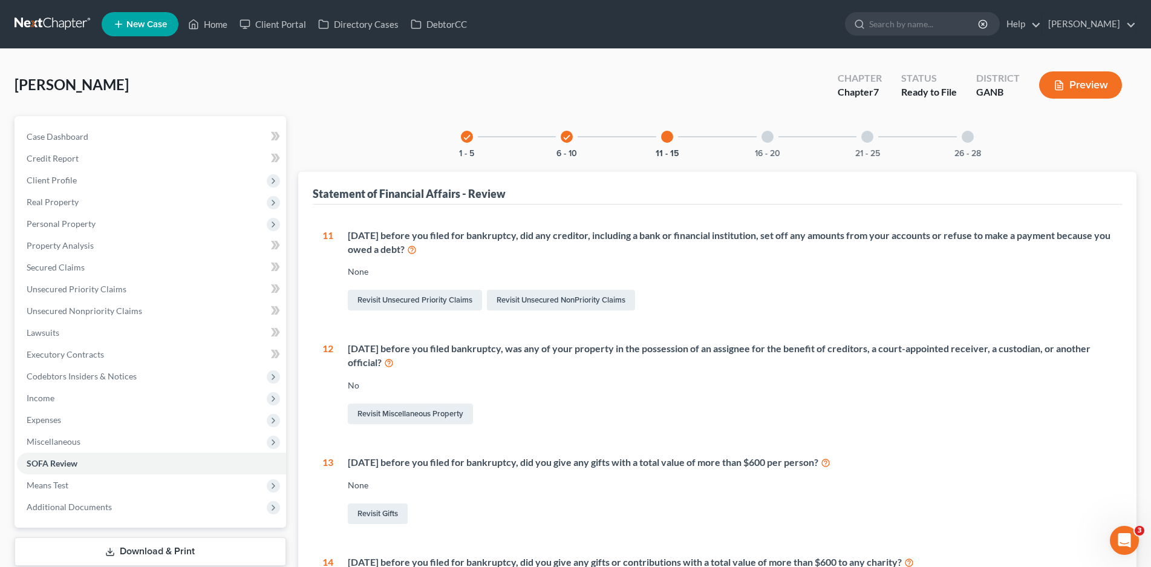
click at [769, 133] on div at bounding box center [768, 137] width 12 height 12
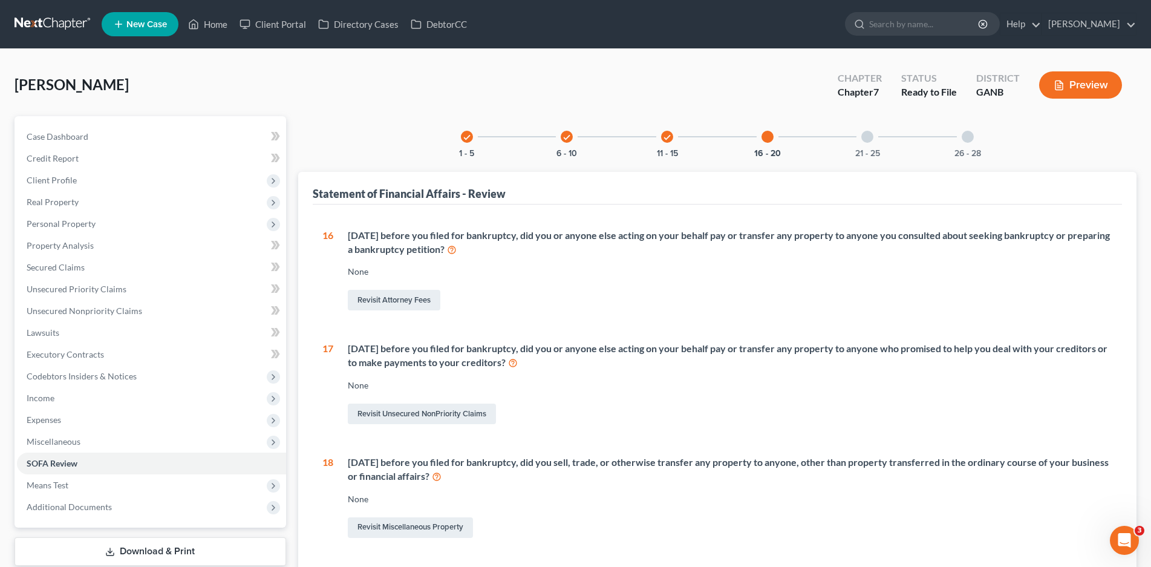
click at [863, 136] on div at bounding box center [867, 137] width 12 height 12
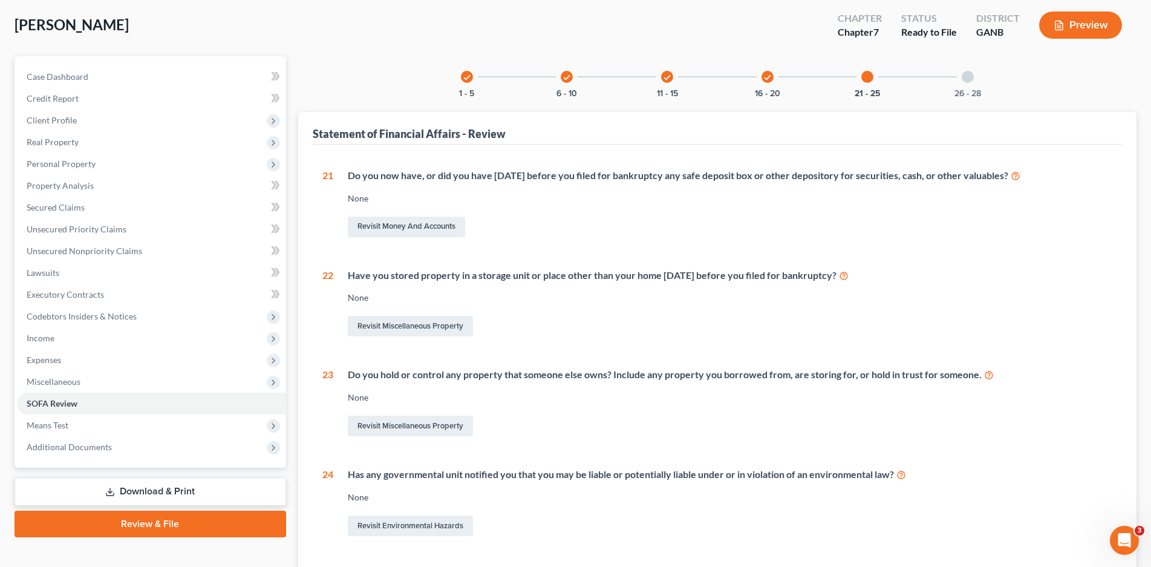
scroll to position [18, 0]
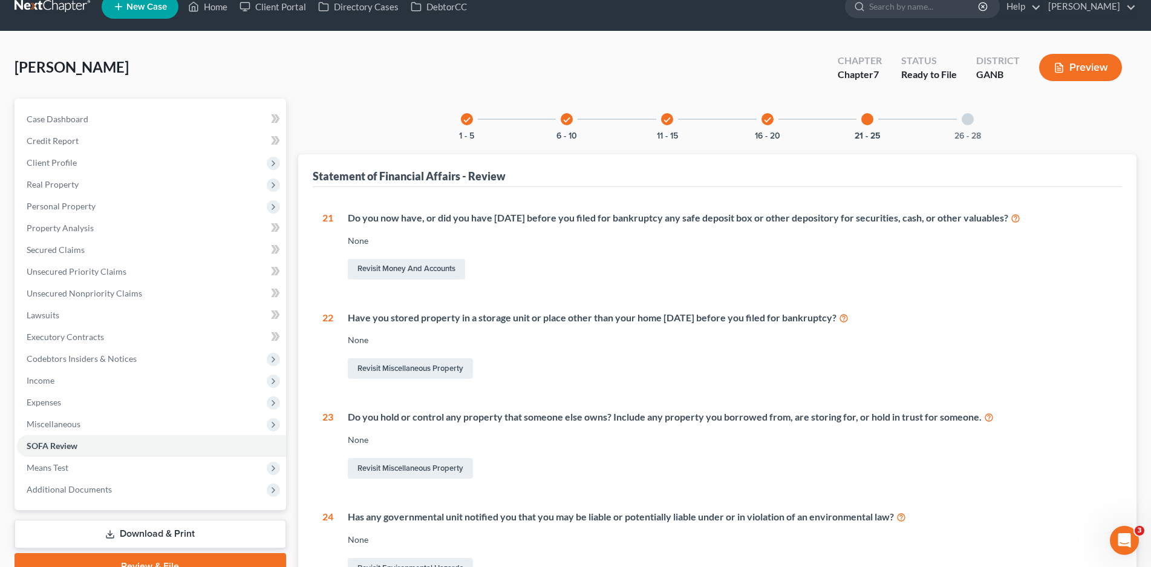
drag, startPoint x: 967, startPoint y: 119, endPoint x: 967, endPoint y: 168, distance: 49.0
click at [965, 125] on div "26 - 28" at bounding box center [967, 119] width 41 height 41
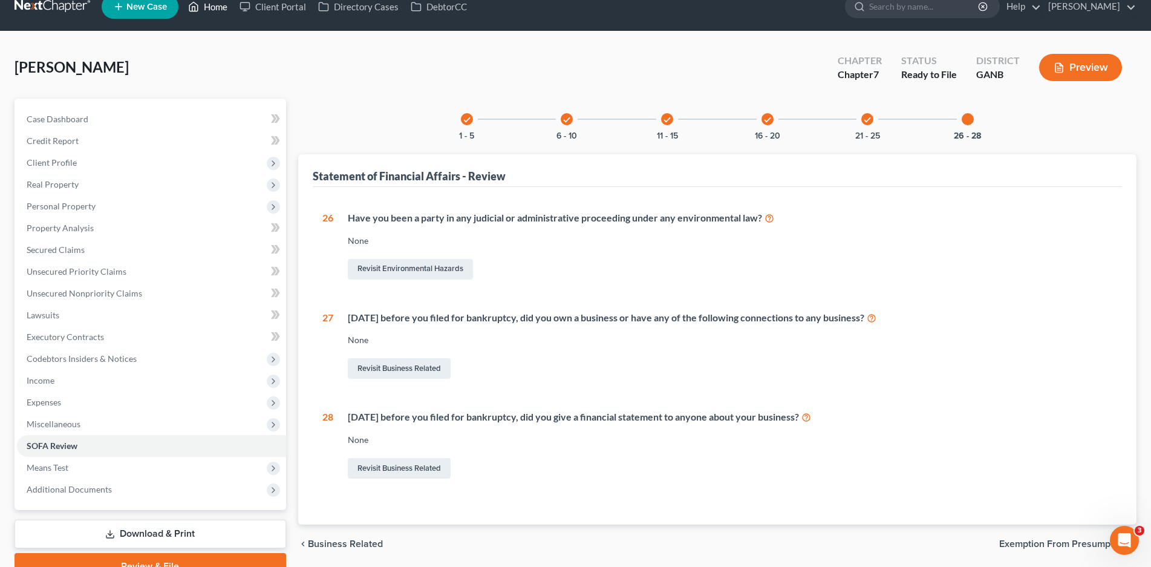
click at [207, 8] on link "Home" at bounding box center [207, 7] width 51 height 22
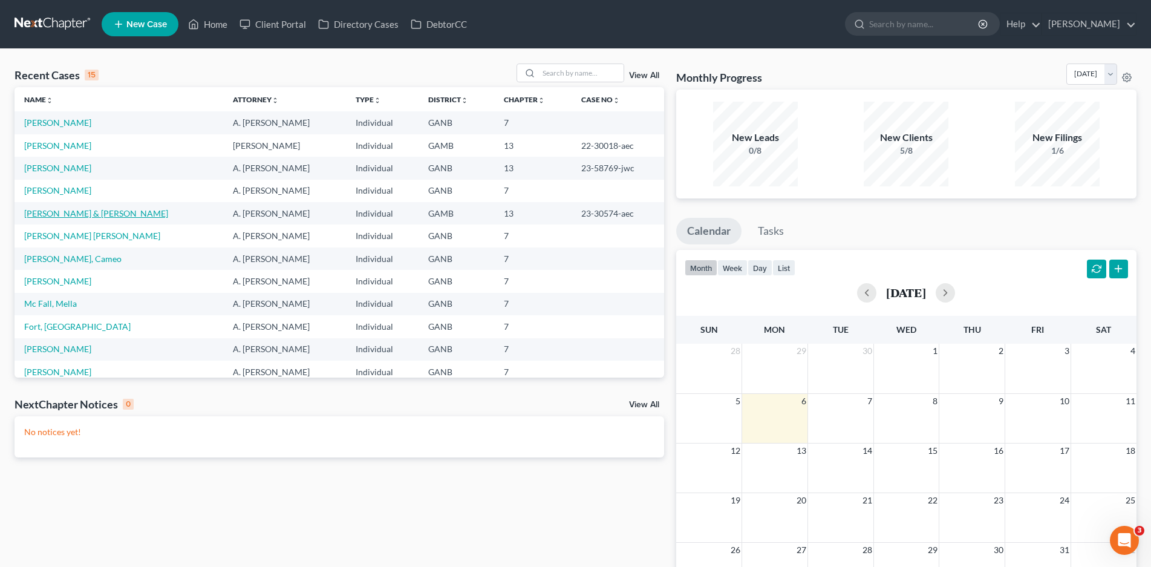
click at [78, 214] on link "Barrett, Clifford & Bradley, Naterria" at bounding box center [96, 213] width 144 height 10
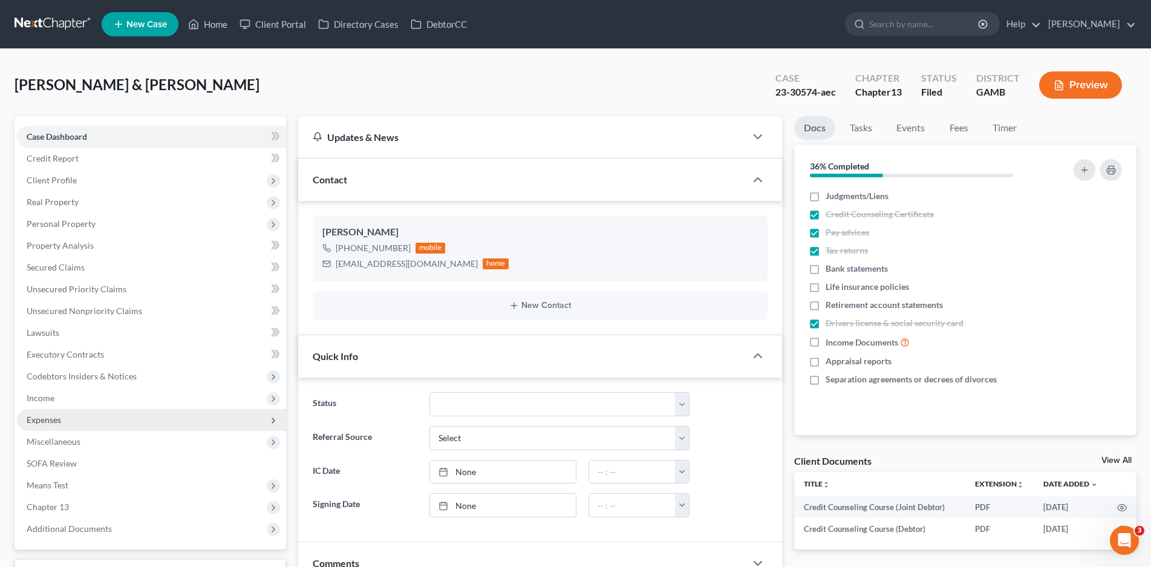
click at [58, 419] on span "Expenses" at bounding box center [44, 419] width 34 height 10
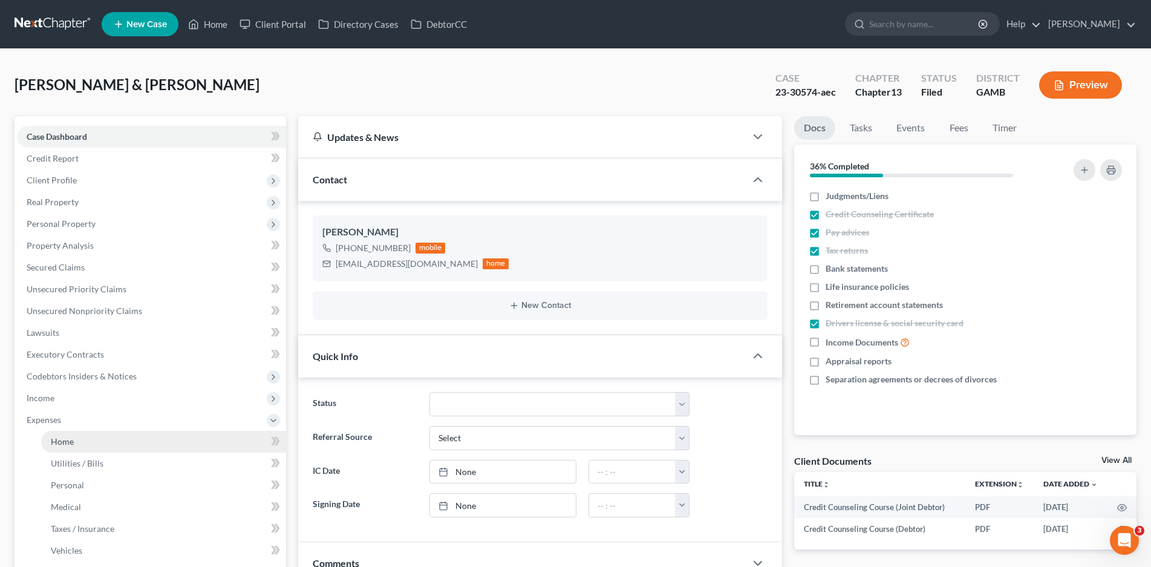
click at [65, 438] on span "Home" at bounding box center [62, 441] width 23 height 10
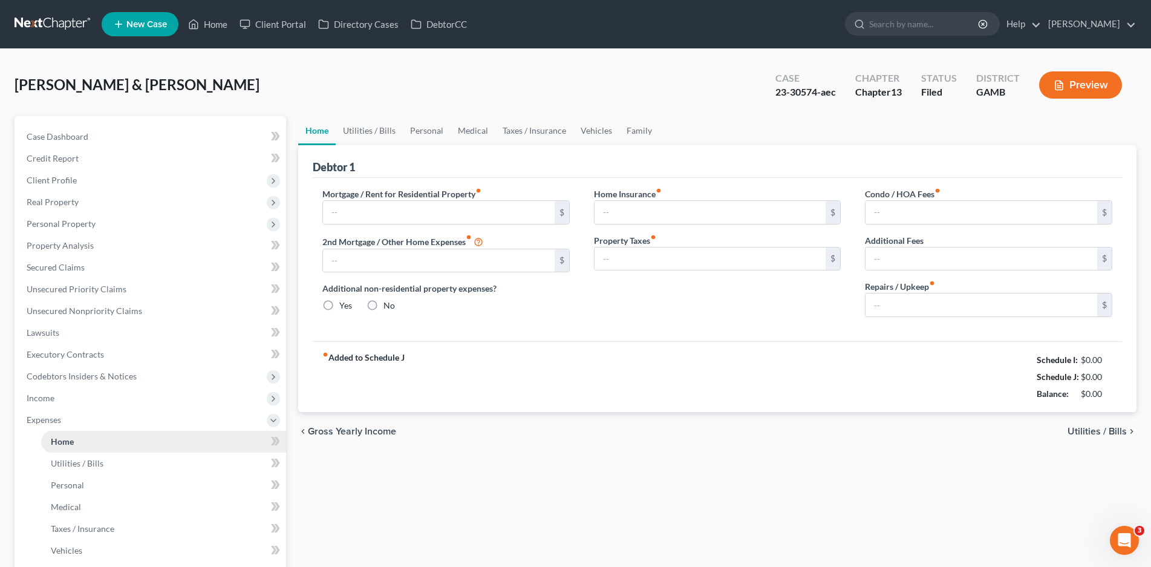
type input "1,600.00"
type input "0.00"
radio input "true"
type input "0.00"
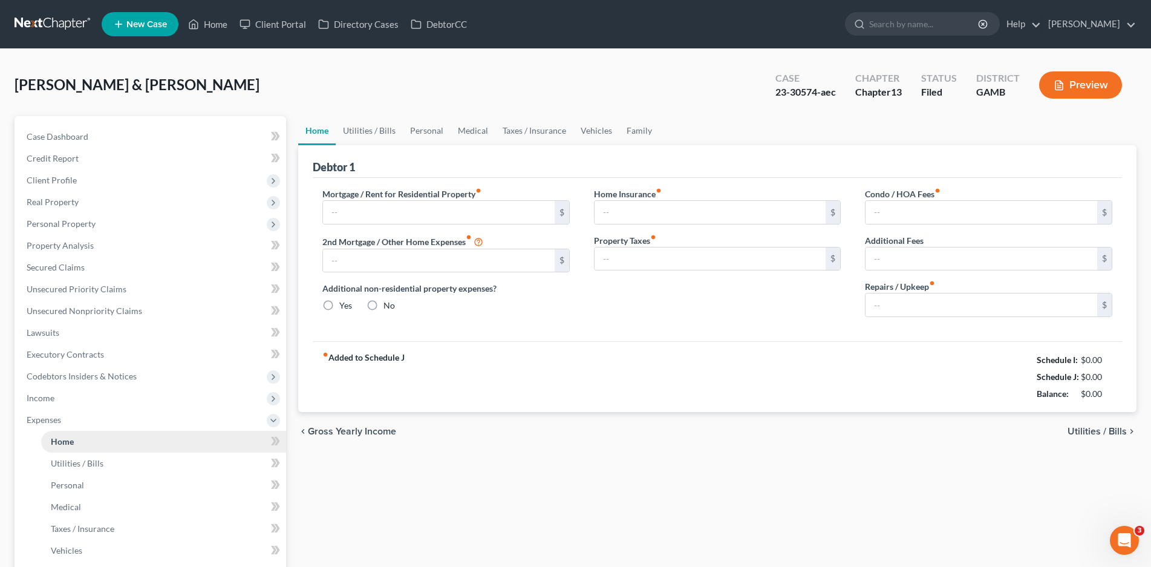
type input "0.00"
type input "100.00"
click at [383, 125] on link "Utilities / Bills" at bounding box center [369, 130] width 67 height 29
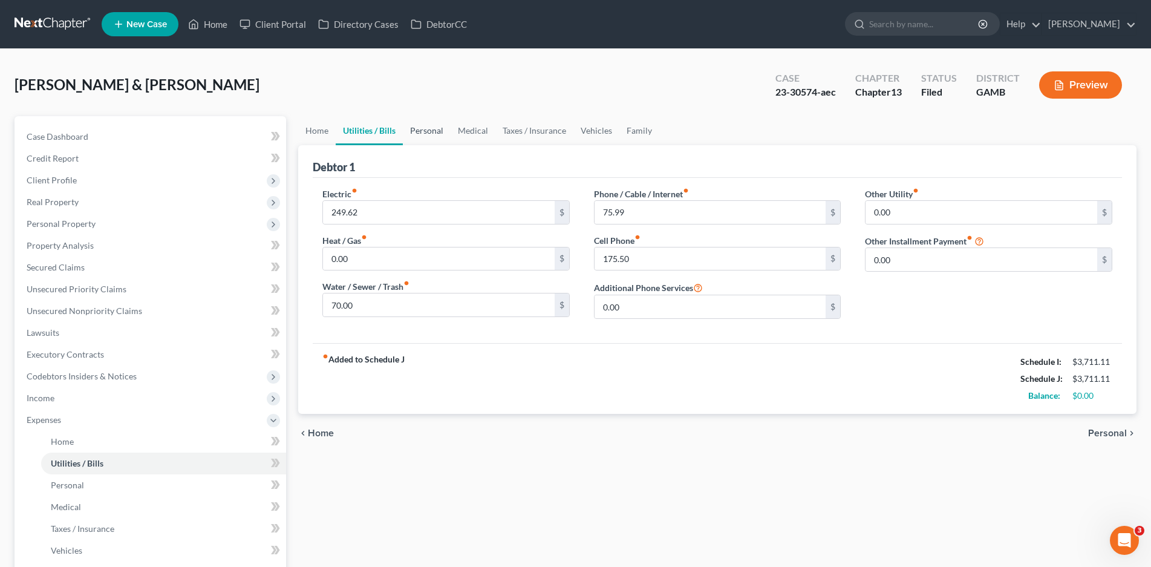
click at [440, 133] on link "Personal" at bounding box center [427, 130] width 48 height 29
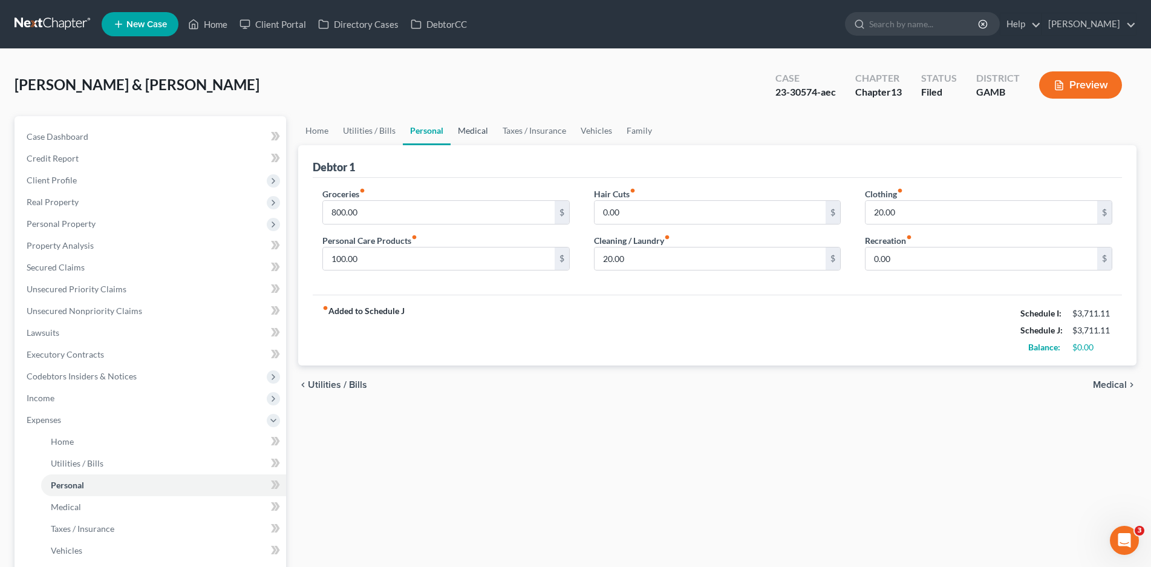
click at [470, 130] on link "Medical" at bounding box center [473, 130] width 45 height 29
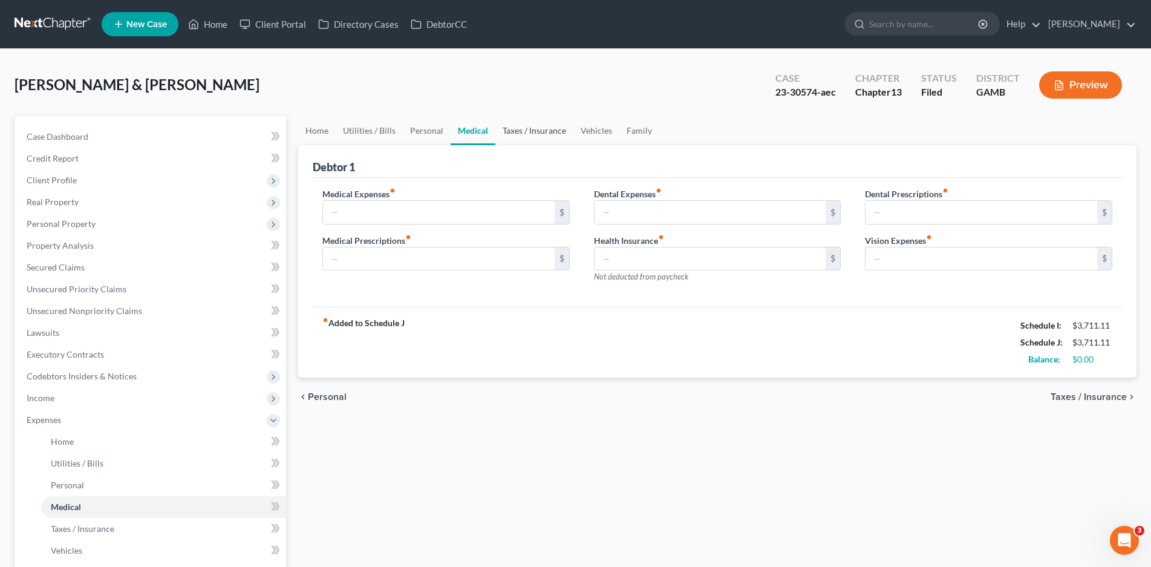
click at [522, 134] on link "Taxes / Insurance" at bounding box center [534, 130] width 78 height 29
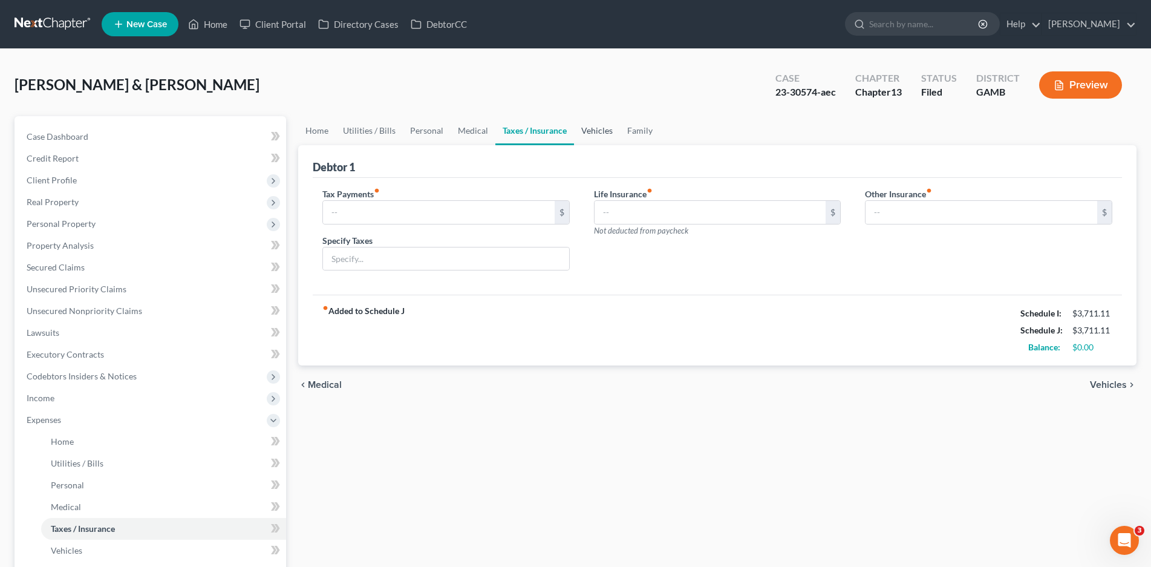
click at [593, 130] on link "Vehicles" at bounding box center [597, 130] width 46 height 29
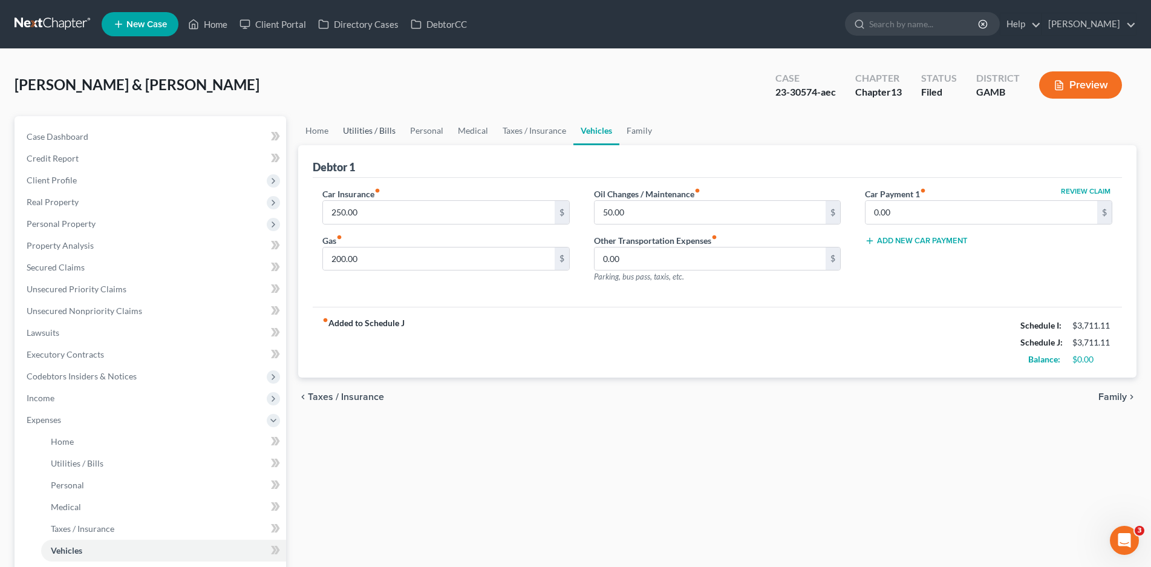
click at [362, 129] on link "Utilities / Bills" at bounding box center [369, 130] width 67 height 29
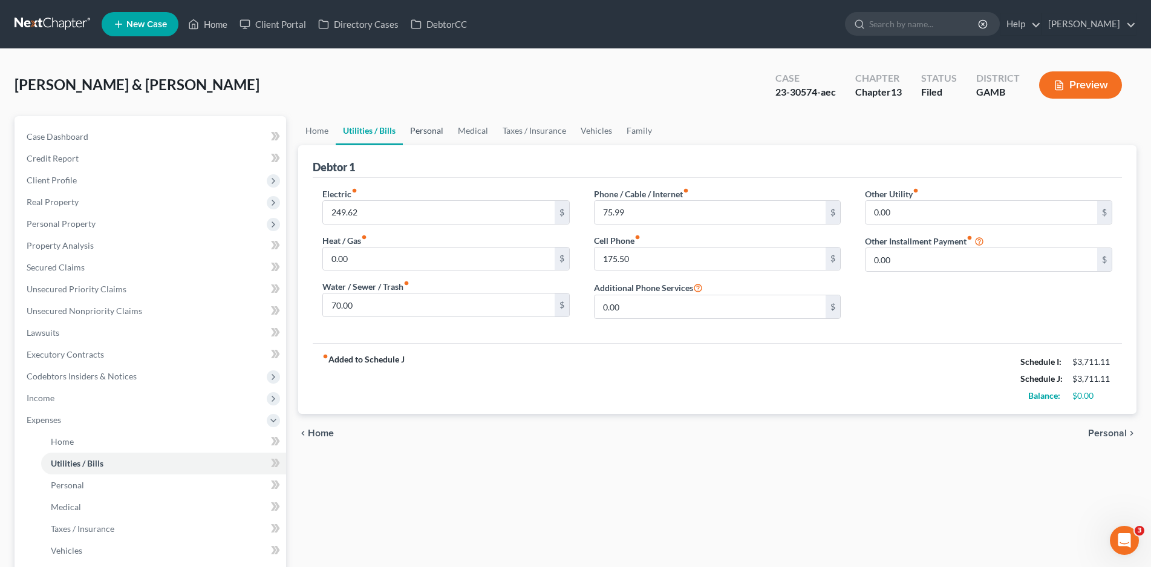
click at [414, 129] on link "Personal" at bounding box center [427, 130] width 48 height 29
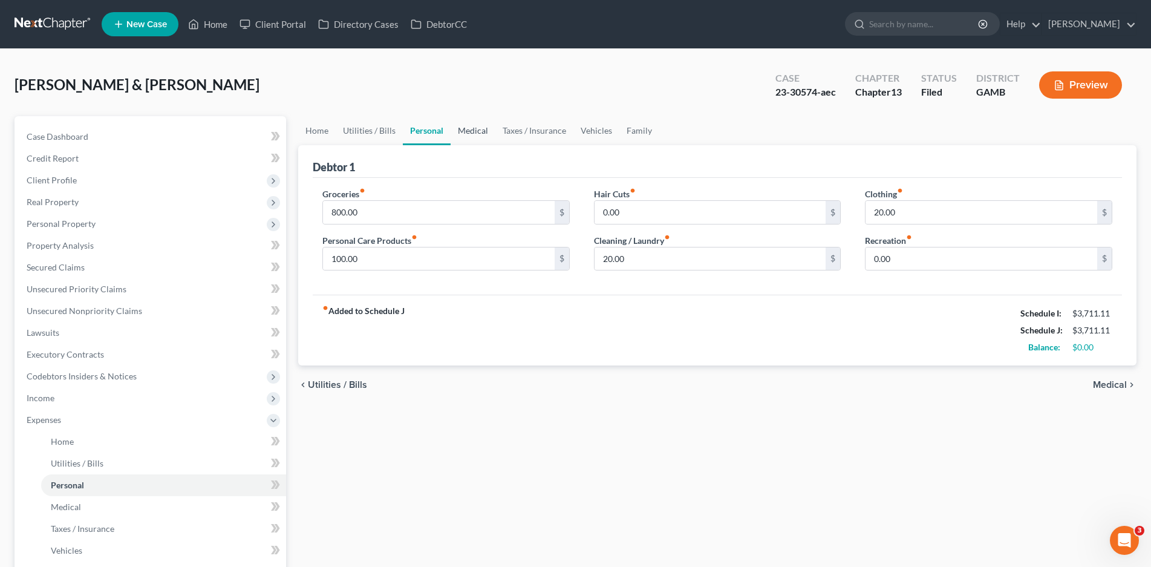
click at [471, 130] on link "Medical" at bounding box center [473, 130] width 45 height 29
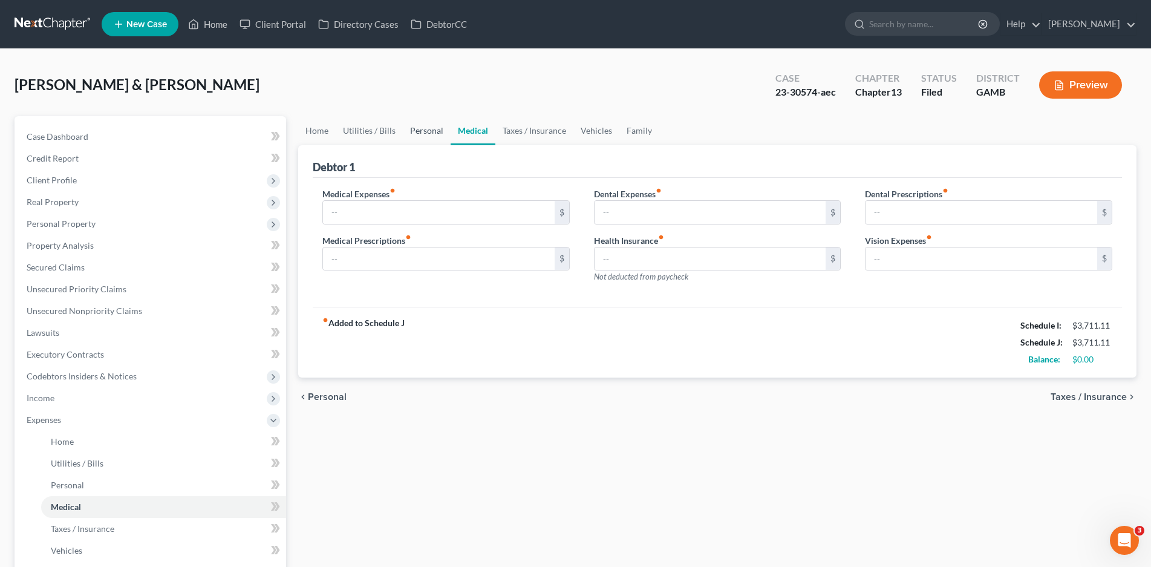
click at [428, 134] on link "Personal" at bounding box center [427, 130] width 48 height 29
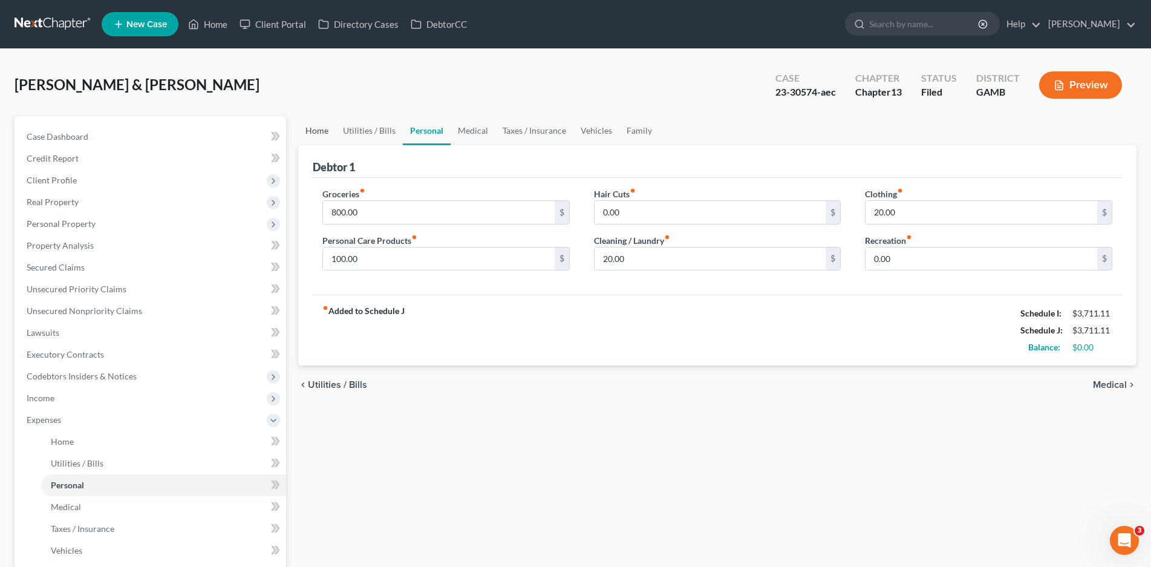
click at [319, 131] on link "Home" at bounding box center [317, 130] width 38 height 29
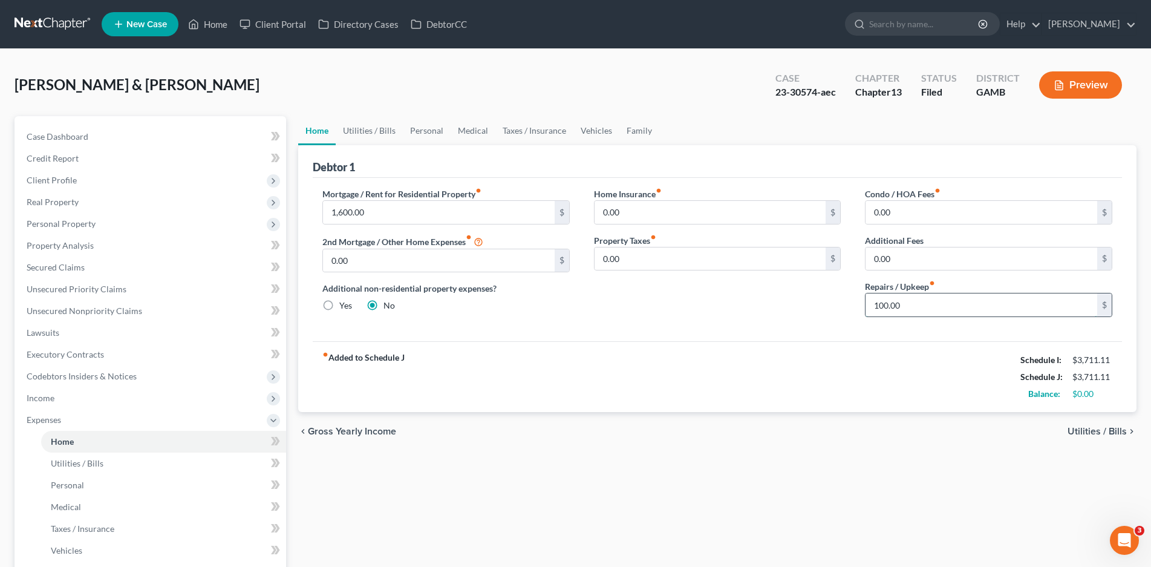
click at [896, 301] on input "100.00" at bounding box center [982, 304] width 232 height 23
type input "0.00"
click at [347, 132] on link "Utilities / Bills" at bounding box center [369, 130] width 67 height 29
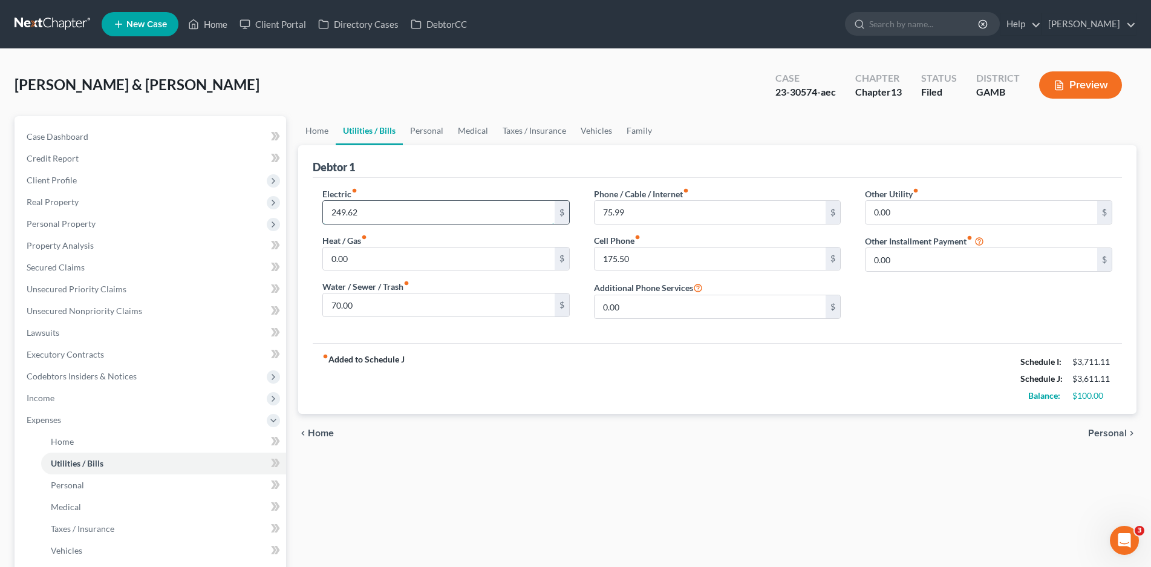
click at [358, 214] on input "249.62" at bounding box center [439, 212] width 232 height 23
type input "225.00"
click at [637, 210] on input "75.99" at bounding box center [711, 212] width 232 height 23
type input "75.00"
click at [439, 126] on link "Personal" at bounding box center [427, 130] width 48 height 29
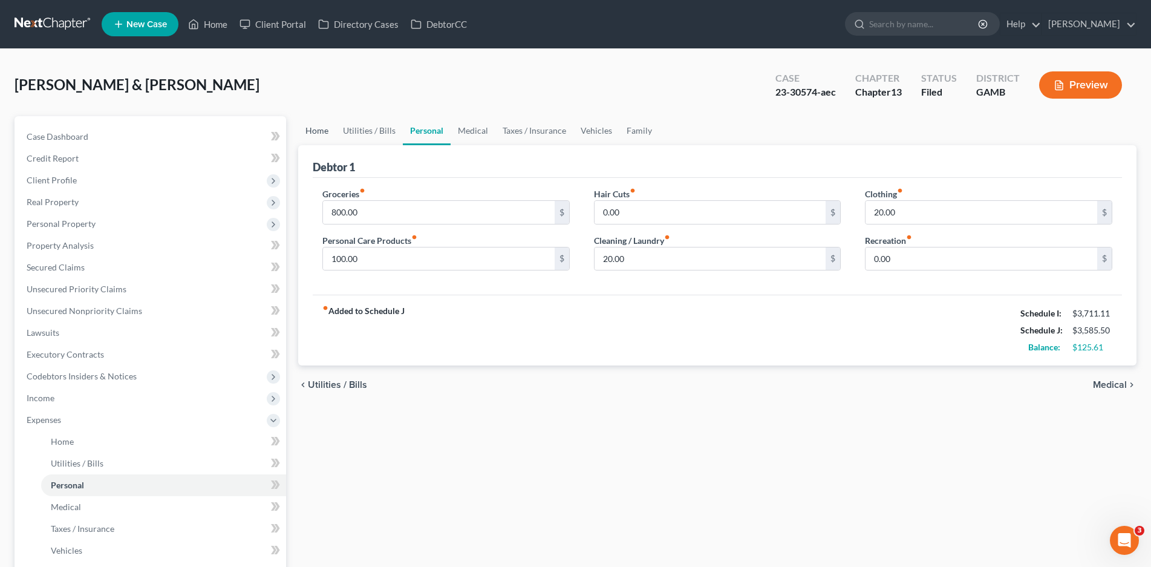
click at [314, 130] on link "Home" at bounding box center [317, 130] width 38 height 29
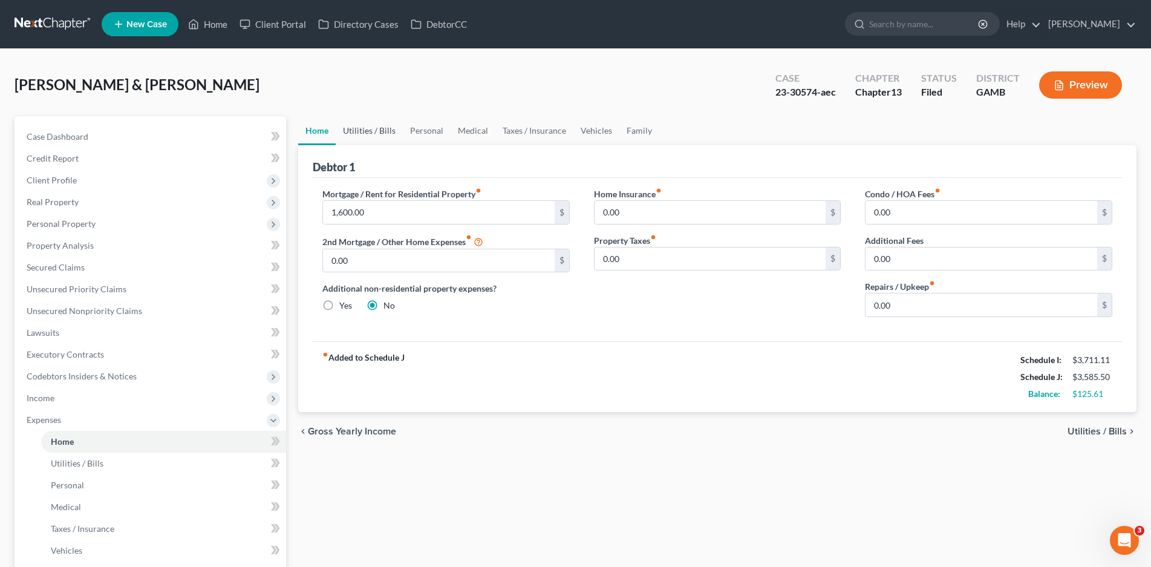
click at [376, 132] on link "Utilities / Bills" at bounding box center [369, 130] width 67 height 29
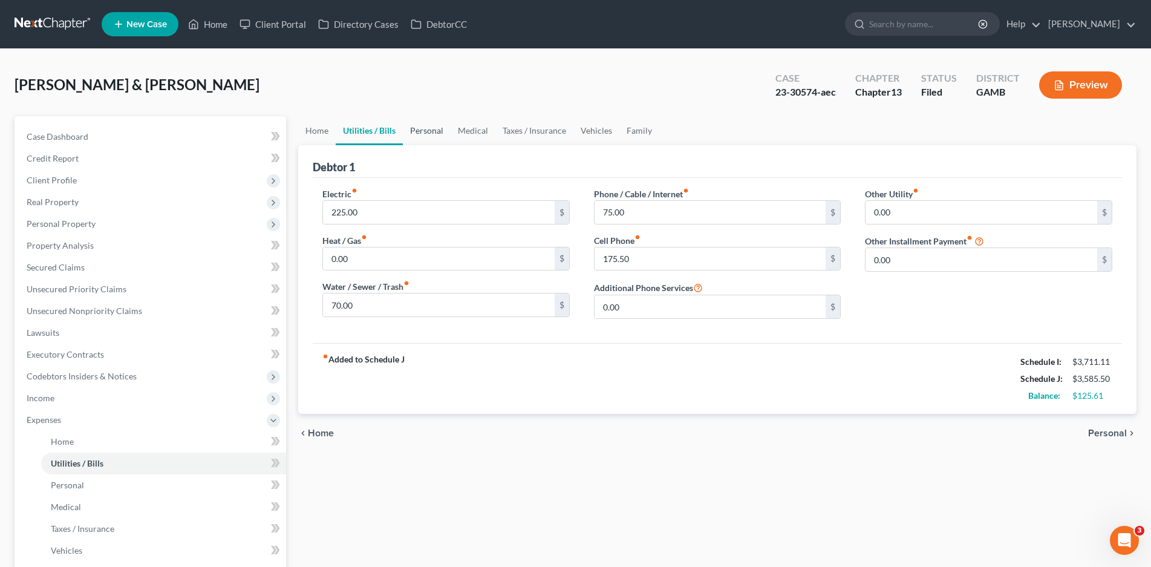
click at [437, 126] on link "Personal" at bounding box center [427, 130] width 48 height 29
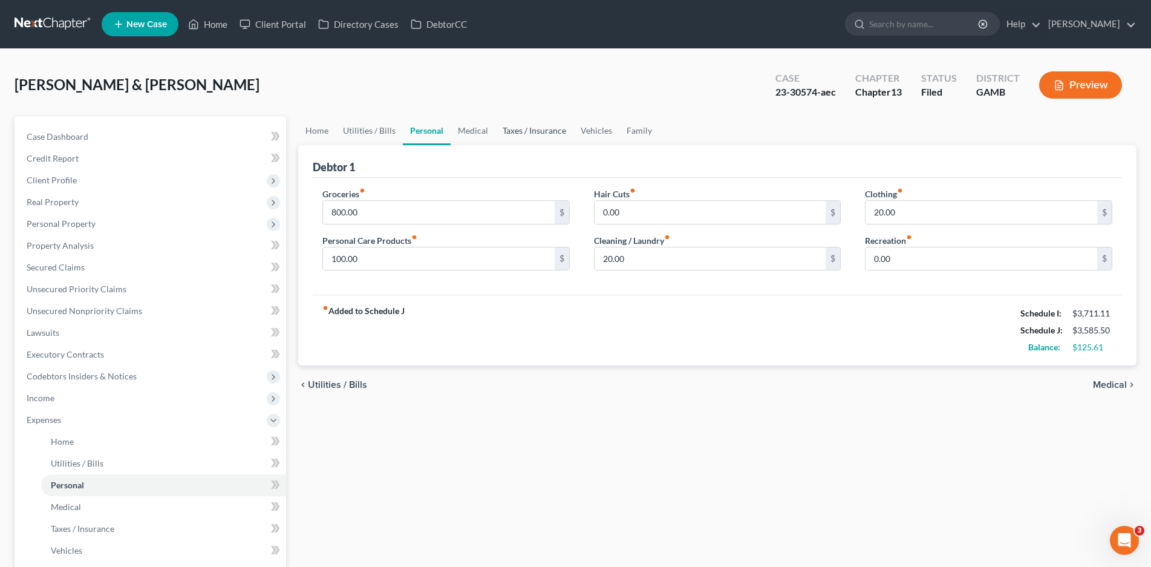
click at [509, 129] on link "Taxes / Insurance" at bounding box center [534, 130] width 78 height 29
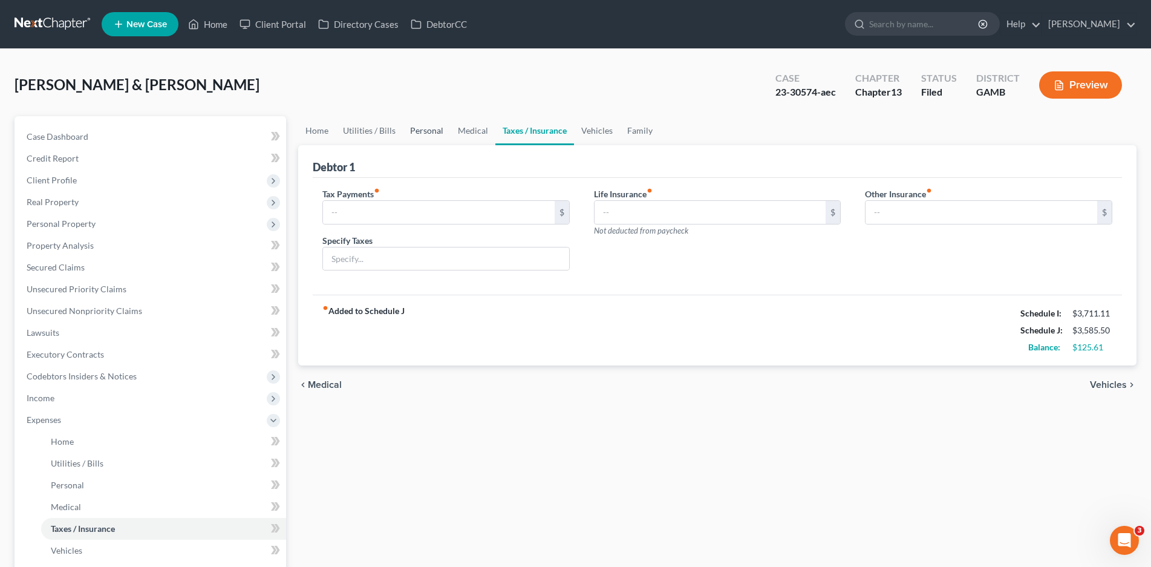
click at [445, 129] on link "Personal" at bounding box center [427, 130] width 48 height 29
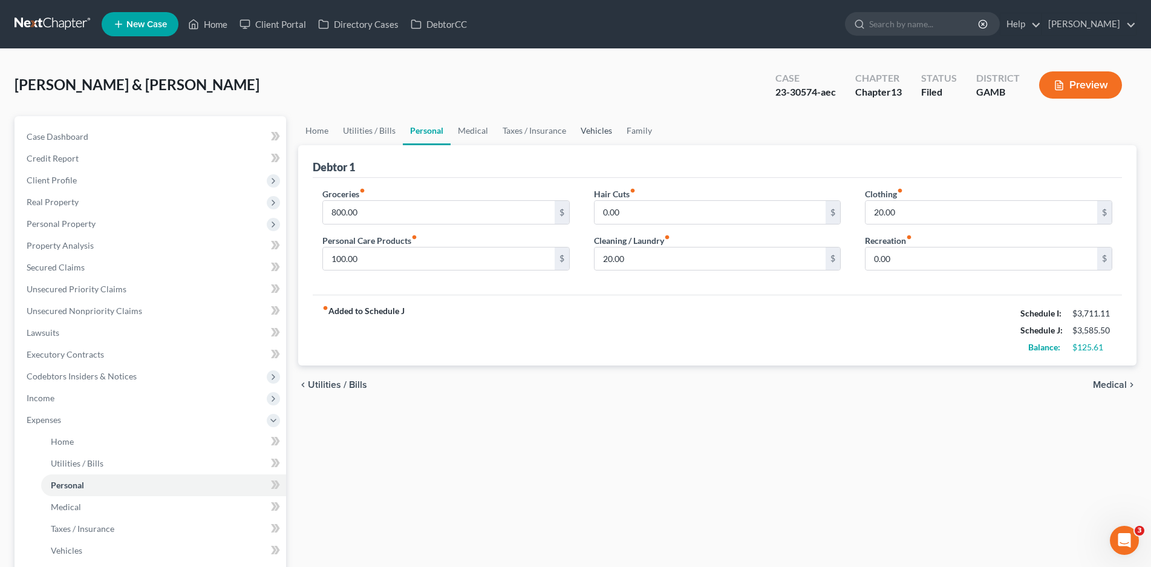
click at [594, 126] on link "Vehicles" at bounding box center [596, 130] width 46 height 29
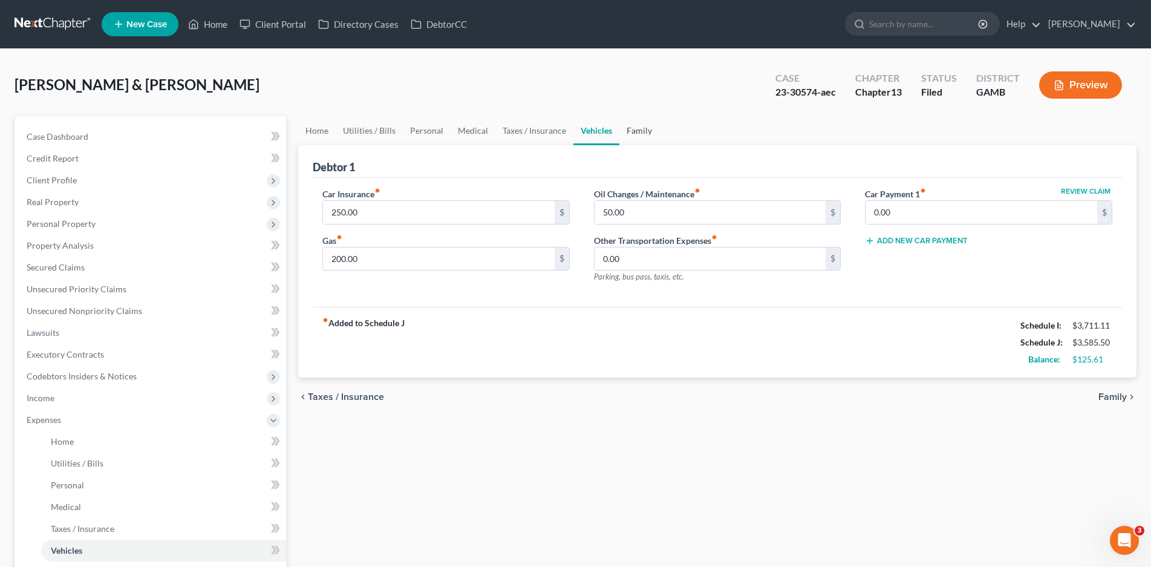
click at [639, 129] on link "Family" at bounding box center [639, 130] width 40 height 29
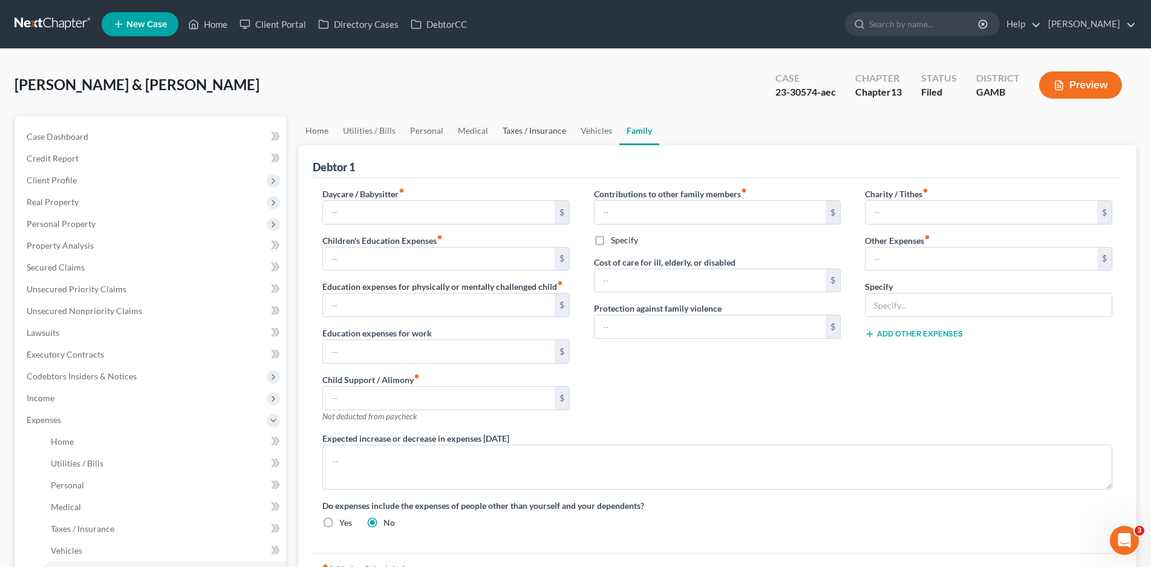
click at [534, 131] on link "Taxes / Insurance" at bounding box center [534, 130] width 78 height 29
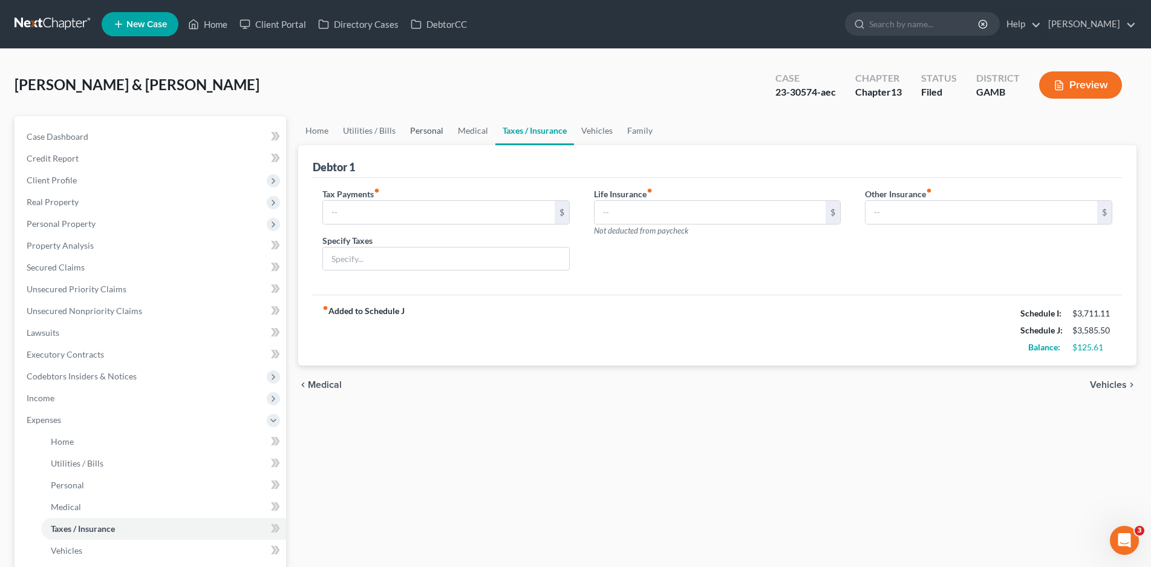
click at [420, 131] on link "Personal" at bounding box center [427, 130] width 48 height 29
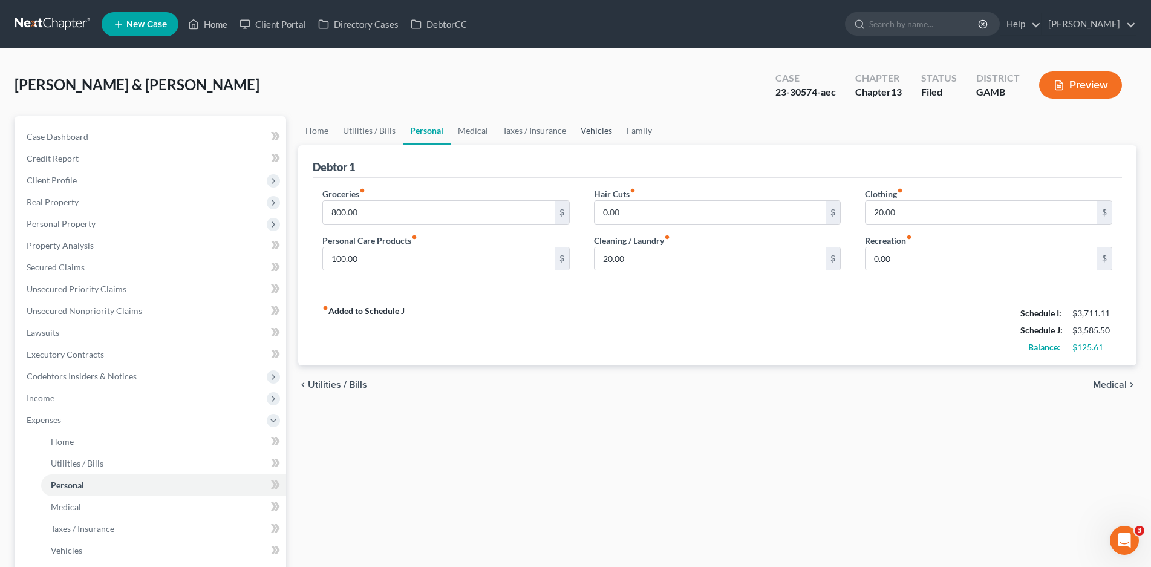
click at [592, 127] on link "Vehicles" at bounding box center [596, 130] width 46 height 29
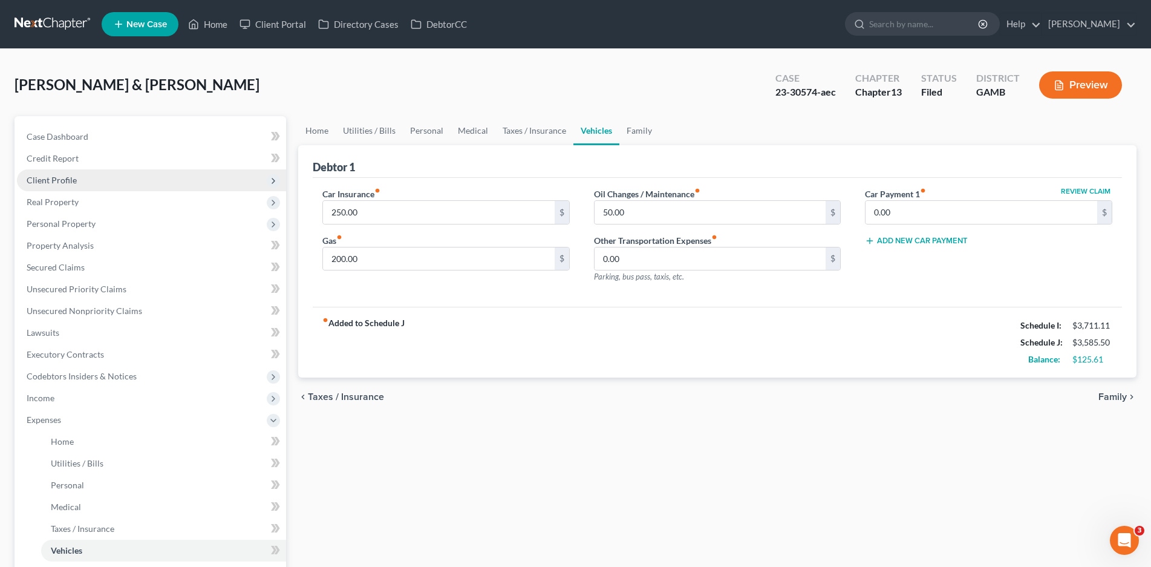
click at [52, 172] on span "Client Profile" at bounding box center [151, 180] width 269 height 22
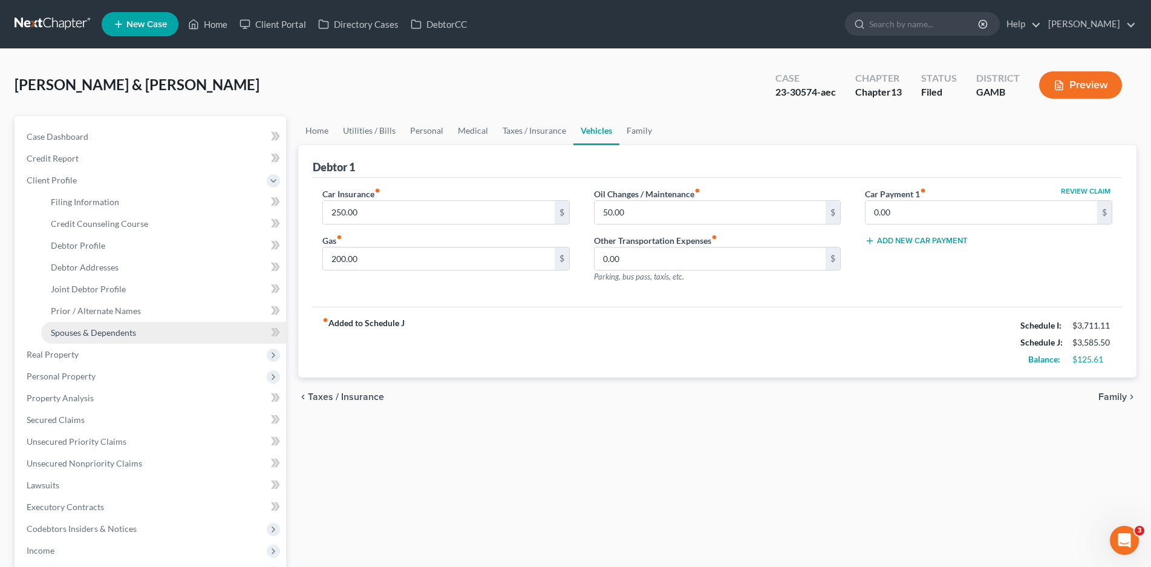
click at [125, 329] on span "Spouses & Dependents" at bounding box center [93, 332] width 85 height 10
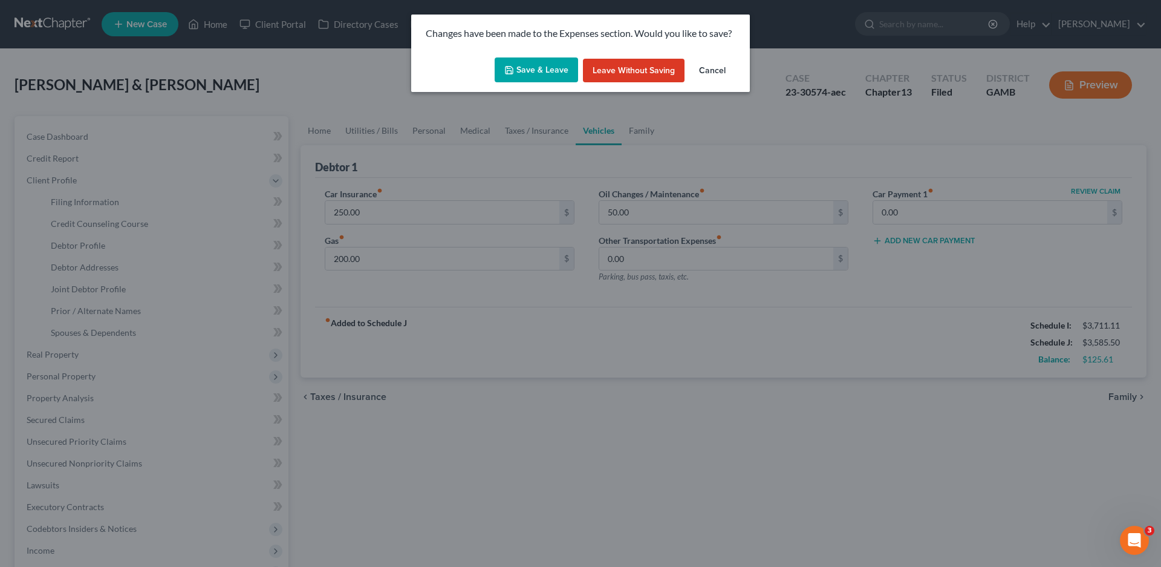
click at [540, 69] on button "Save & Leave" at bounding box center [536, 69] width 83 height 25
